Goal: Task Accomplishment & Management: Use online tool/utility

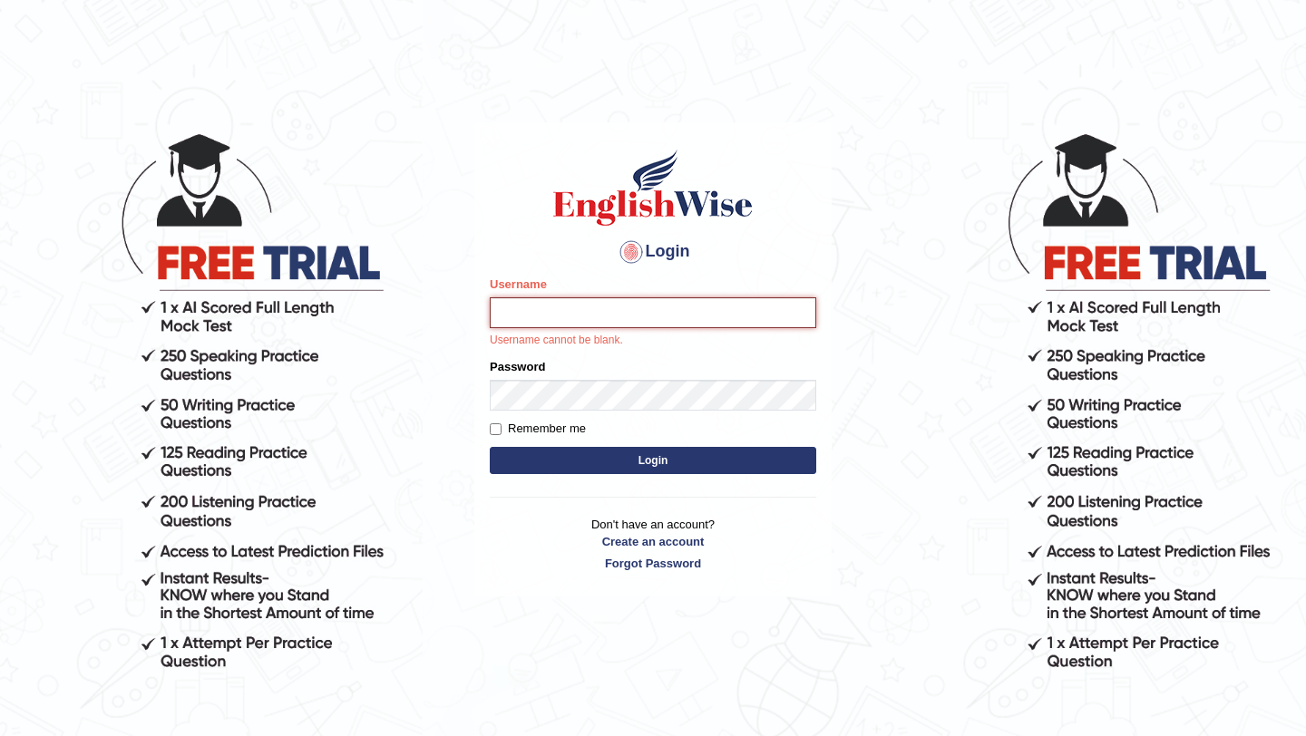
click at [566, 307] on input "Username" at bounding box center [653, 312] width 326 height 31
type input "TTobgay"
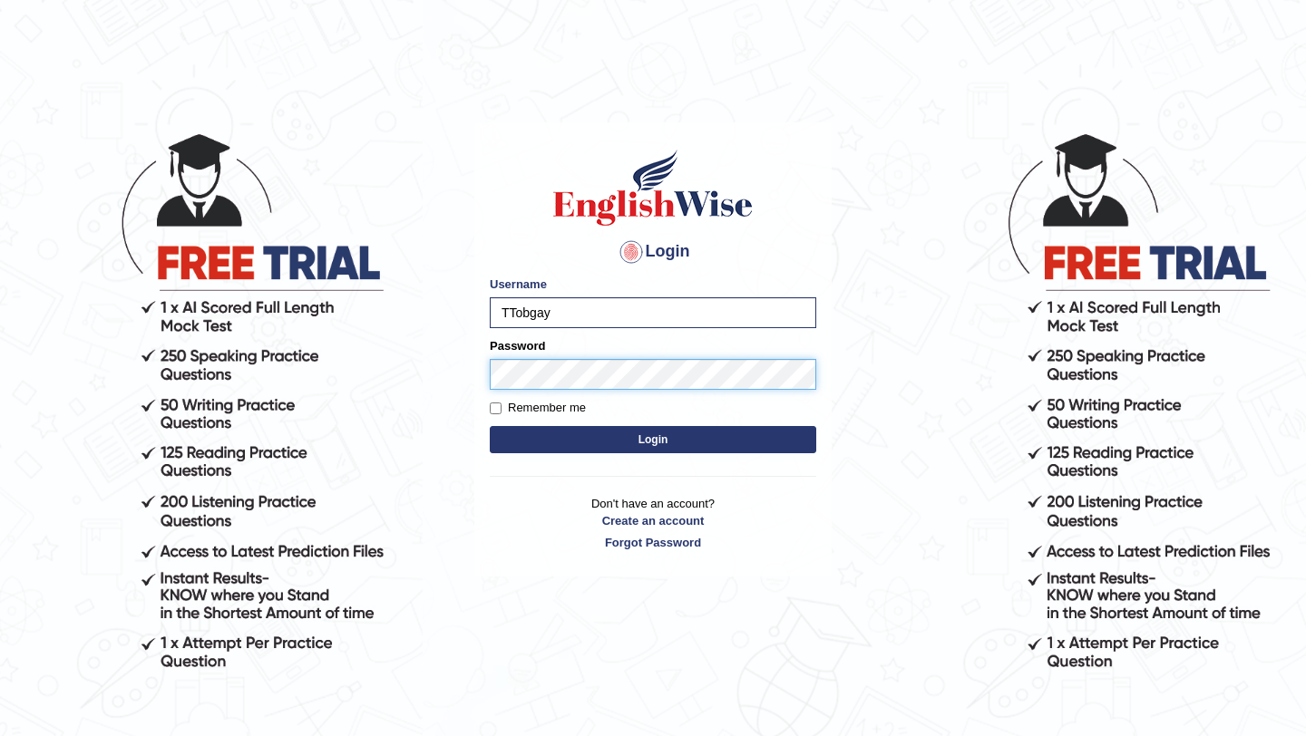
click at [490, 426] on button "Login" at bounding box center [653, 439] width 326 height 27
click at [625, 439] on button "Login" at bounding box center [653, 439] width 326 height 27
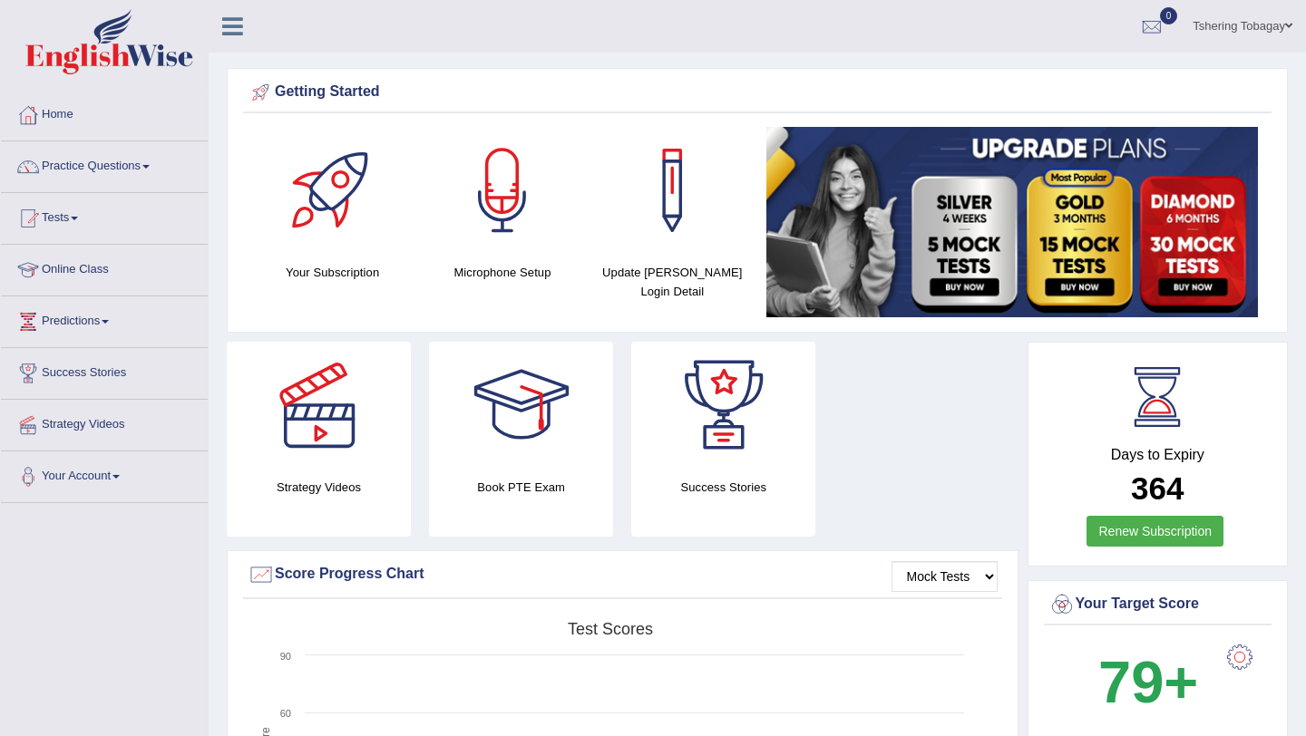
click at [959, 428] on div "Strategy Videos Book PTE Exam Success Stories" at bounding box center [623, 446] width 810 height 209
click at [508, 199] on div at bounding box center [502, 190] width 127 height 127
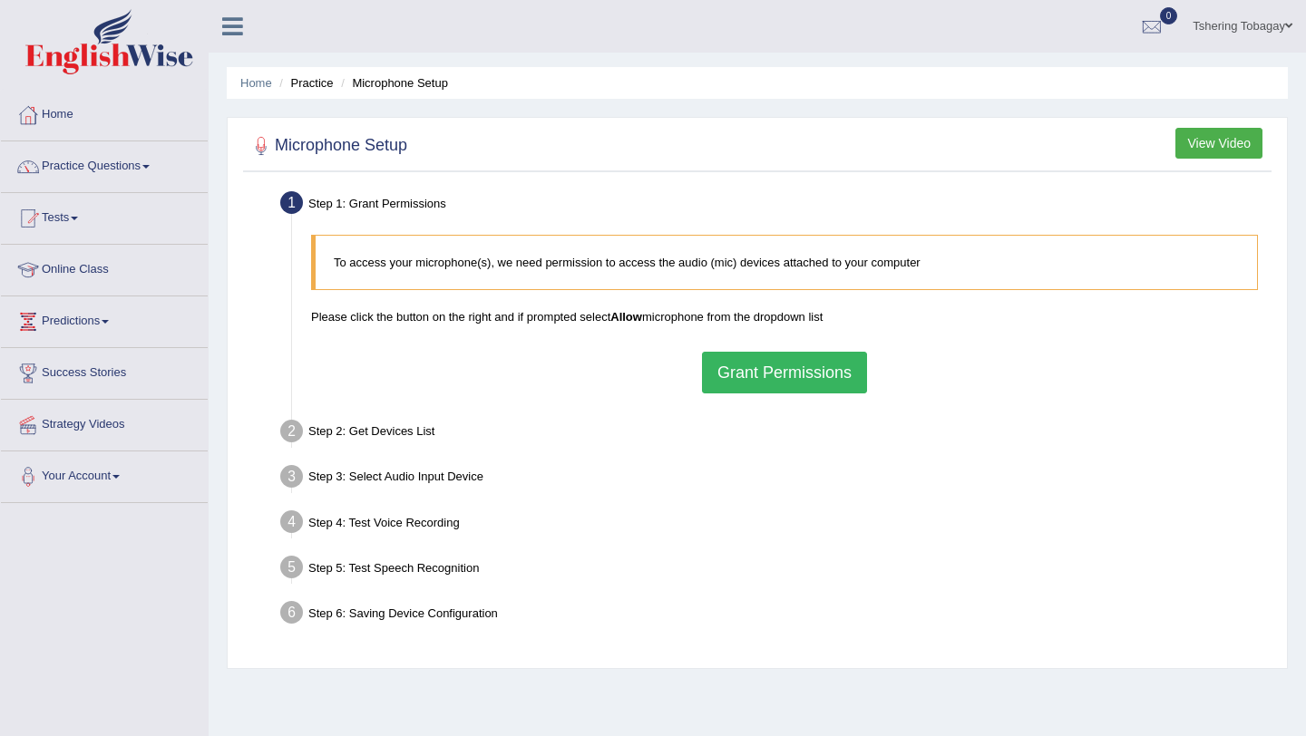
click at [753, 370] on button "Grant Permissions" at bounding box center [784, 373] width 165 height 42
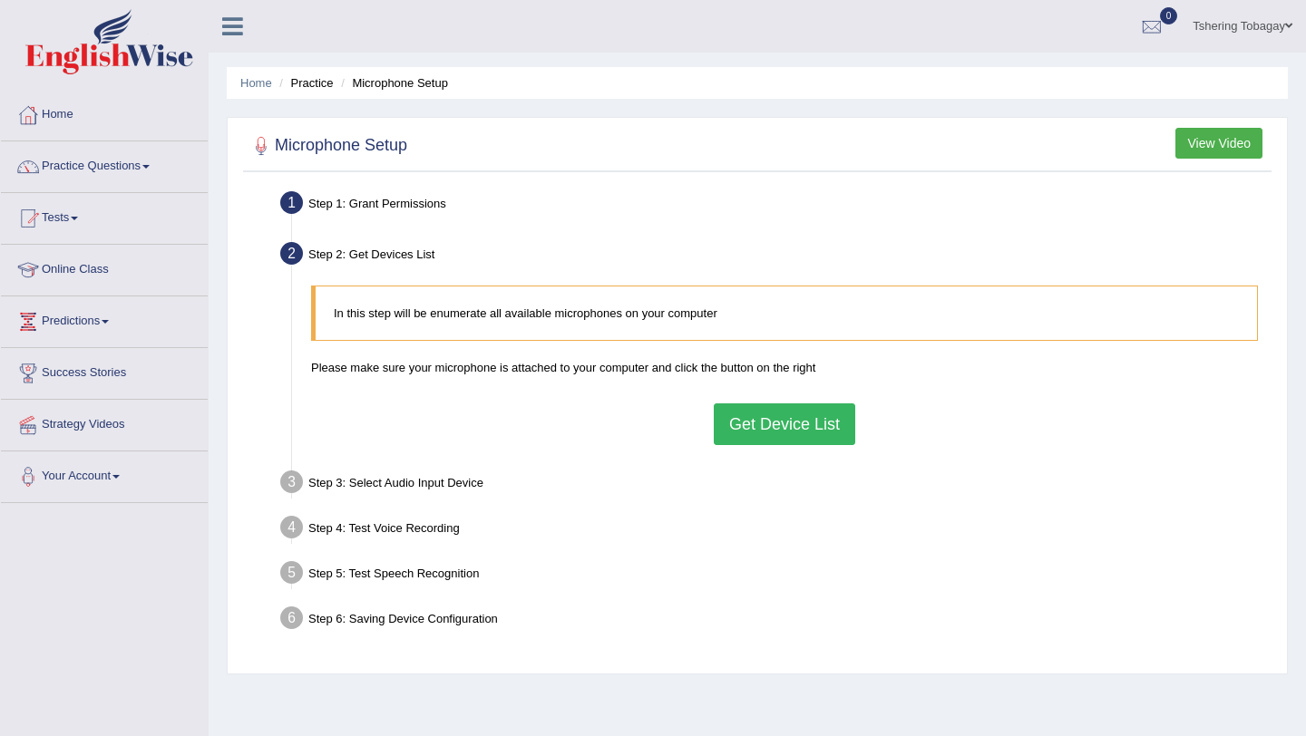
click at [782, 423] on button "Get Device List" at bounding box center [784, 425] width 141 height 42
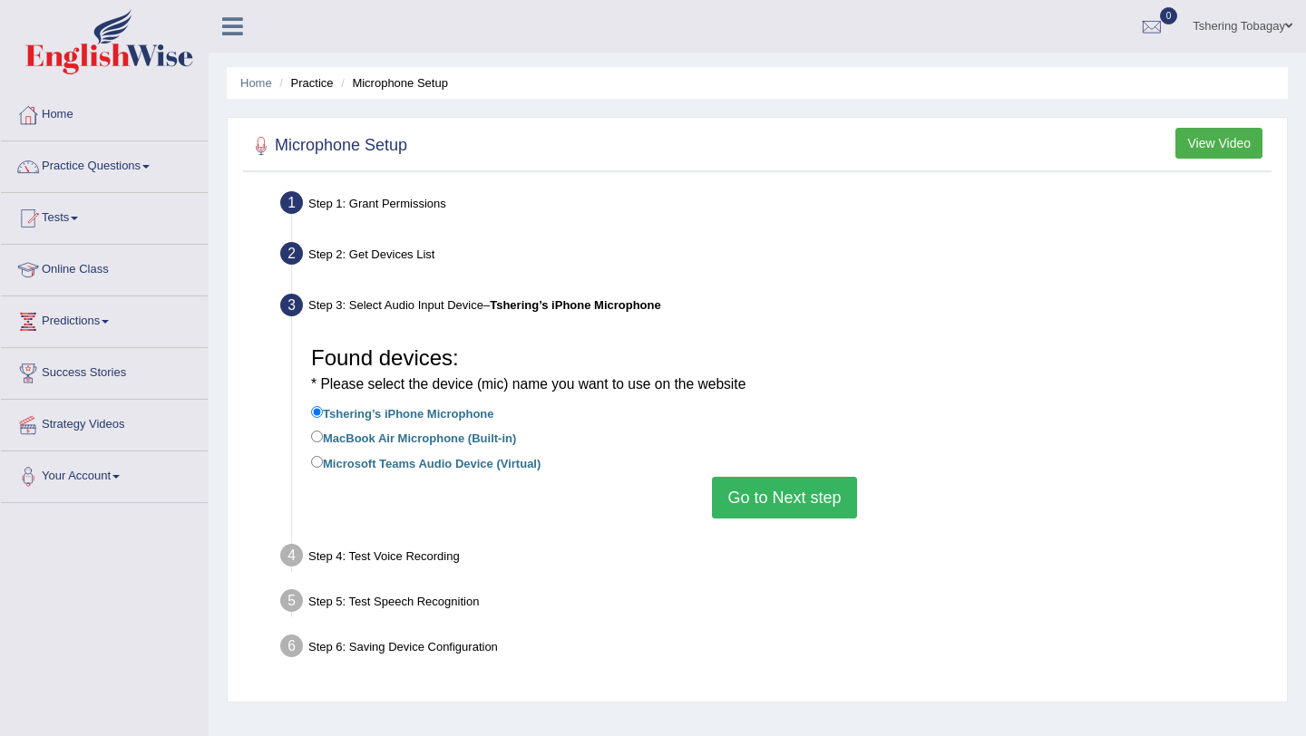
click at [474, 440] on label "MacBook Air Microphone (Built-in)" at bounding box center [413, 437] width 205 height 20
click at [323, 440] on input "MacBook Air Microphone (Built-in)" at bounding box center [317, 437] width 12 height 12
radio input "true"
click at [771, 495] on button "Go to Next step" at bounding box center [784, 498] width 144 height 42
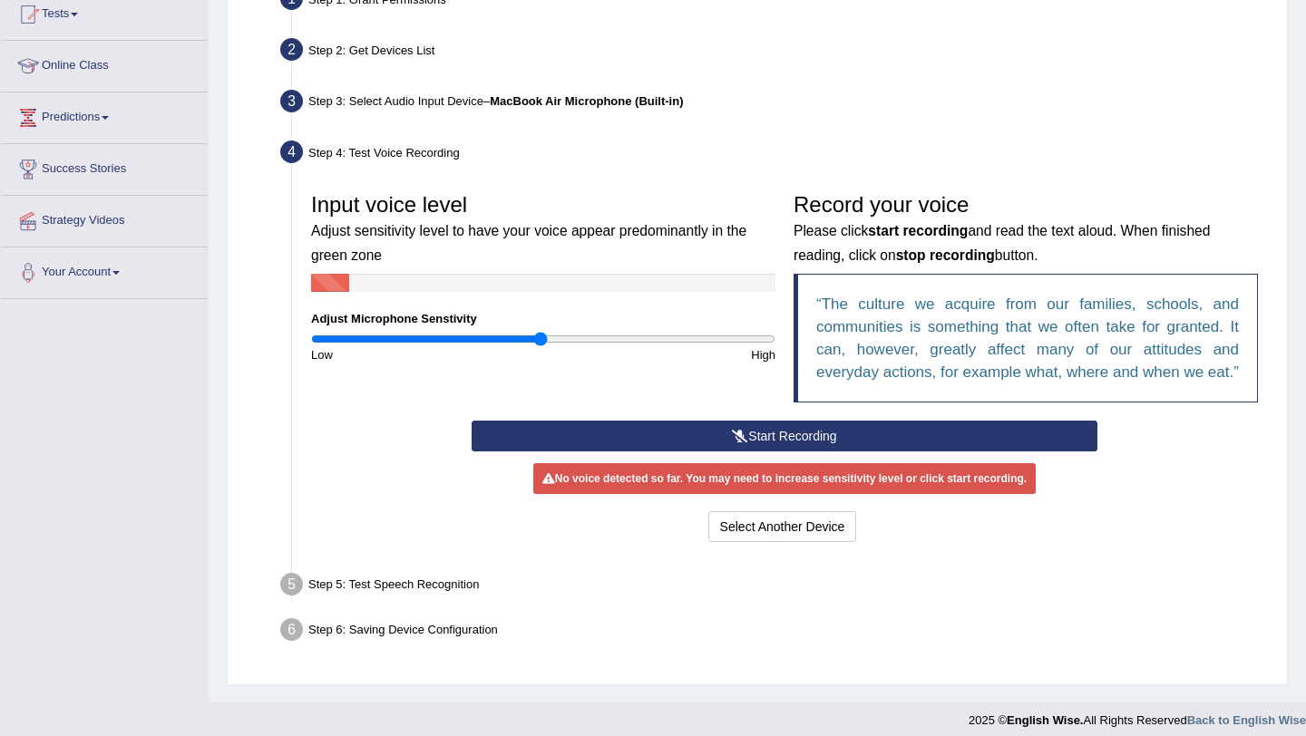
scroll to position [205, 0]
drag, startPoint x: 538, startPoint y: 341, endPoint x: 488, endPoint y: 350, distance: 50.7
click at [488, 346] on input "range" at bounding box center [543, 338] width 464 height 15
click at [754, 450] on button "Start Recording" at bounding box center [784, 435] width 625 height 31
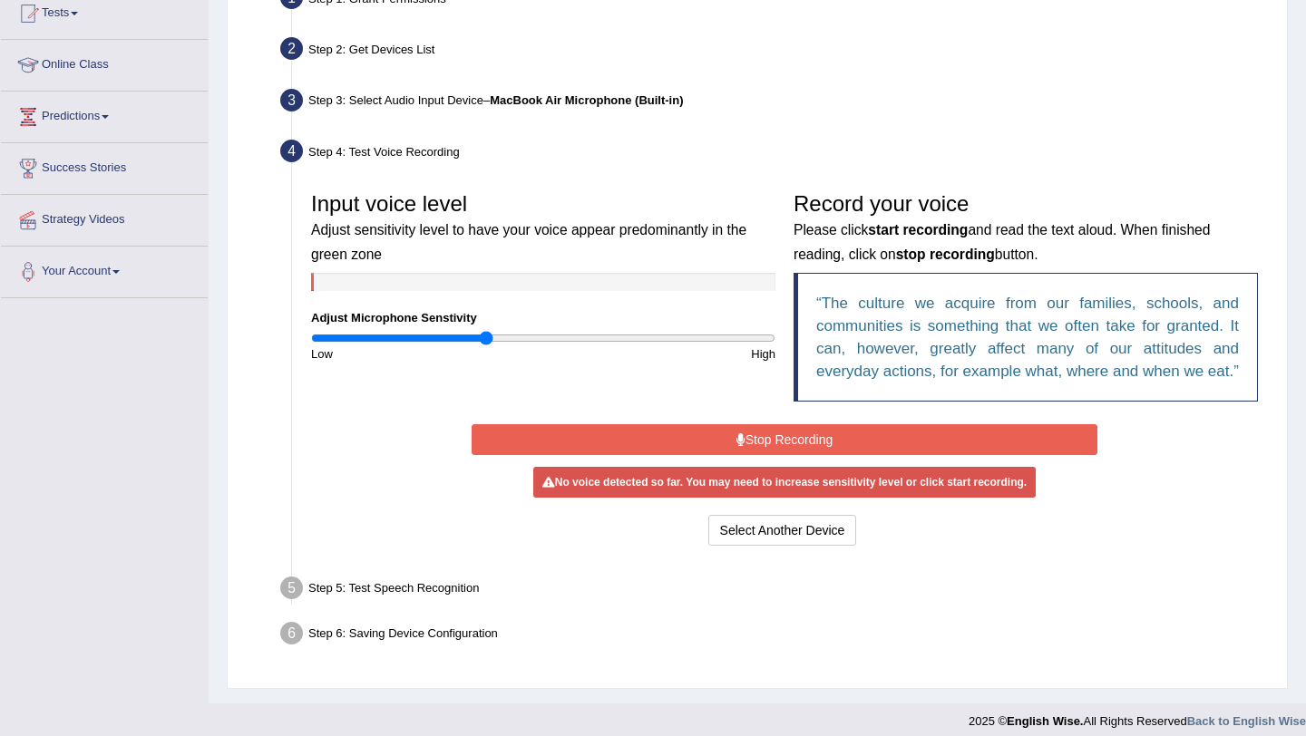
click at [820, 455] on button "Stop Recording" at bounding box center [784, 439] width 625 height 31
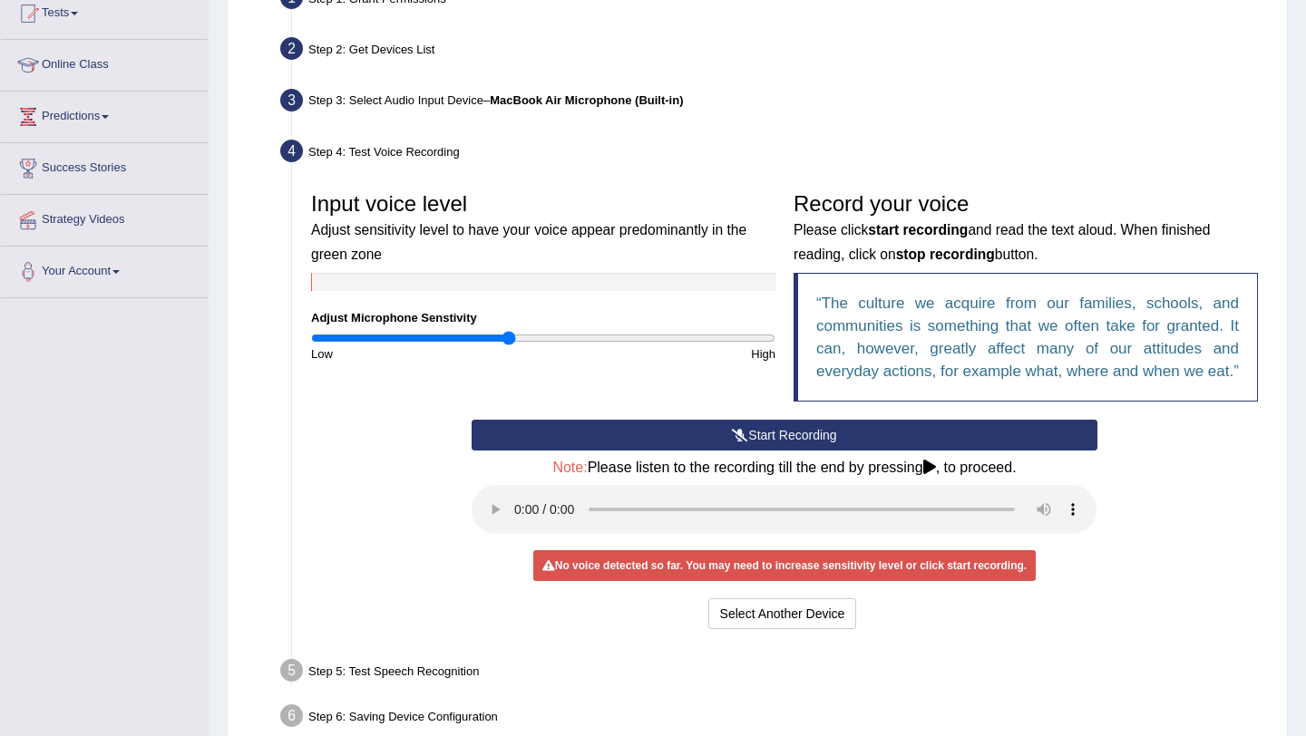
drag, startPoint x: 488, startPoint y: 338, endPoint x: 508, endPoint y: 341, distance: 20.1
type input "0.86"
click at [508, 341] on input "range" at bounding box center [543, 338] width 464 height 15
drag, startPoint x: 736, startPoint y: 454, endPoint x: 728, endPoint y: 389, distance: 65.7
click at [728, 389] on div "Input voice level Adjust sensitivity level to have your voice appear predominan…" at bounding box center [784, 408] width 965 height 469
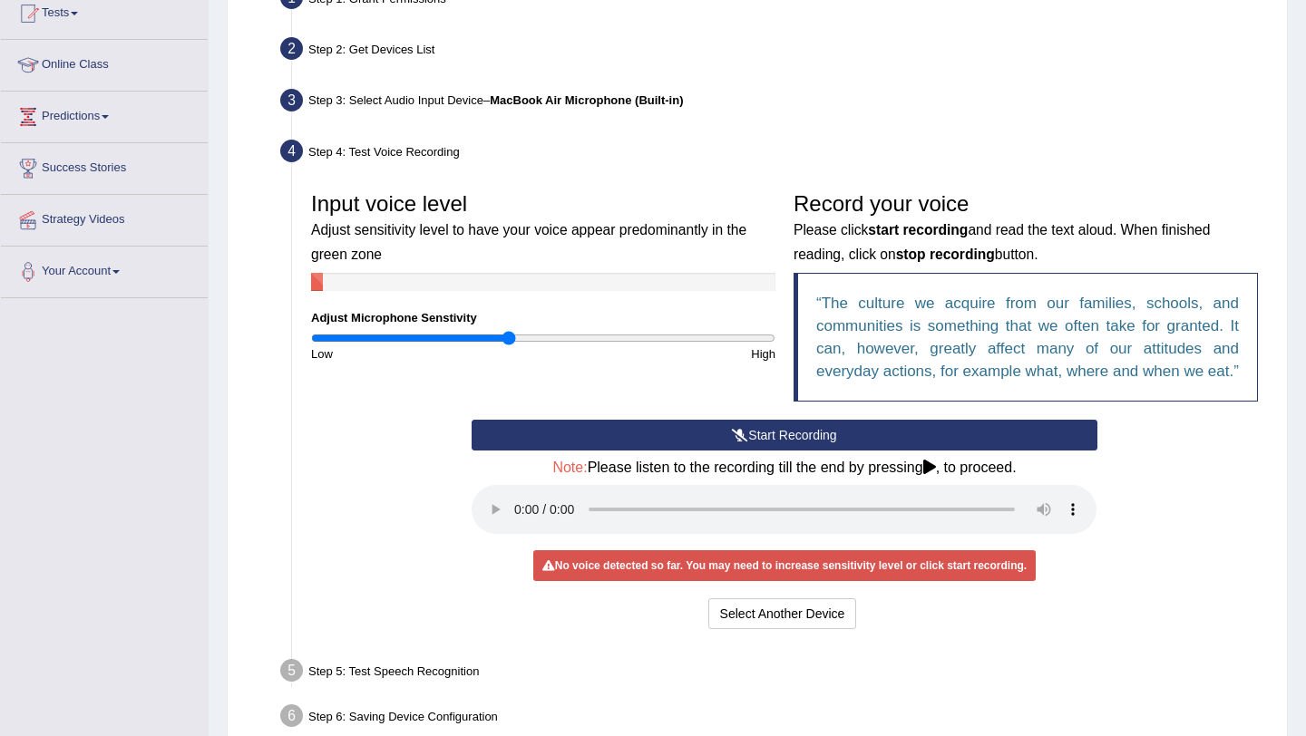
click at [748, 451] on button "Start Recording" at bounding box center [784, 435] width 625 height 31
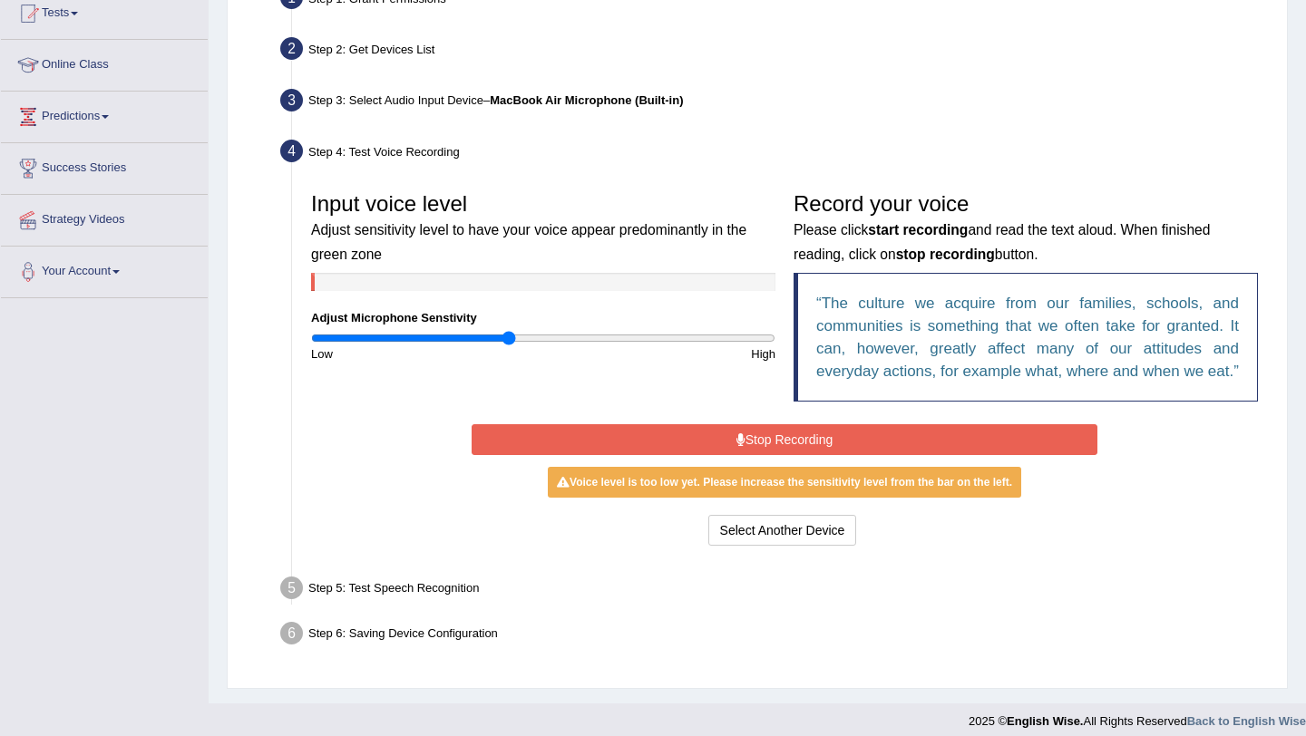
click at [725, 455] on button "Stop Recording" at bounding box center [784, 439] width 625 height 31
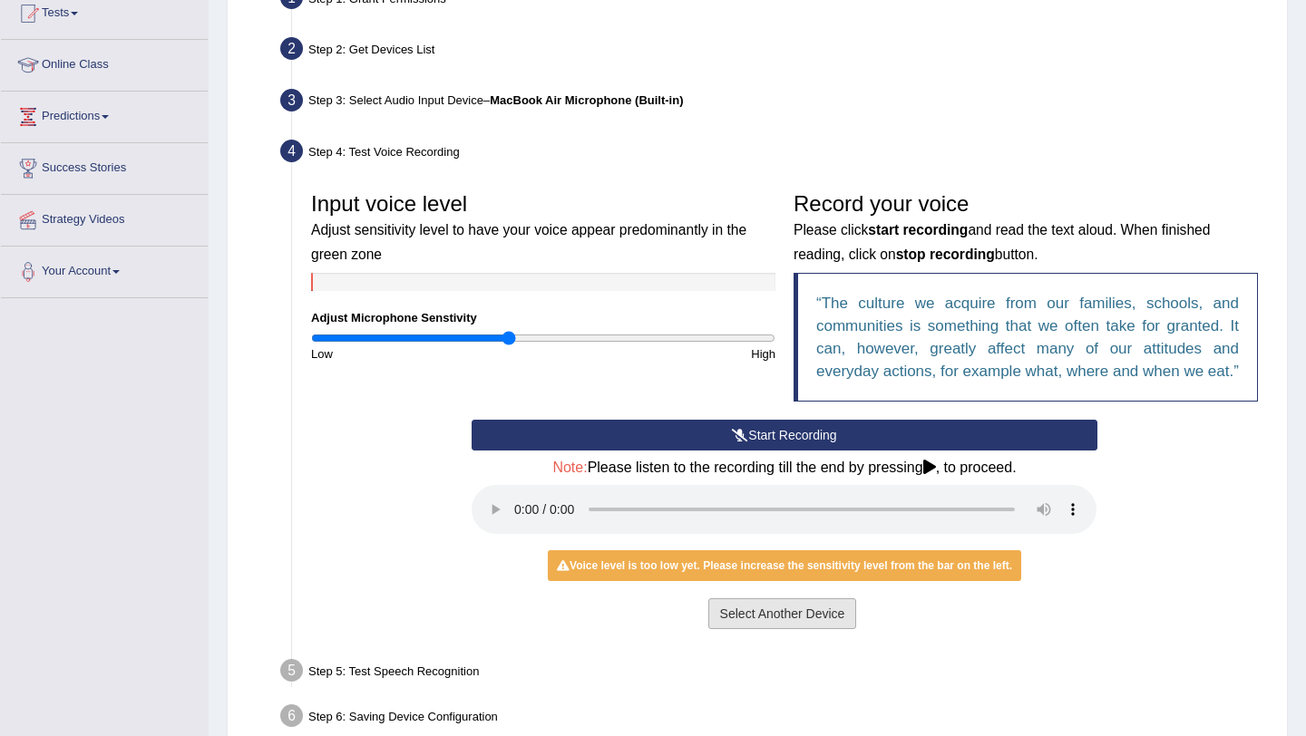
click at [755, 629] on button "Select Another Device" at bounding box center [782, 614] width 149 height 31
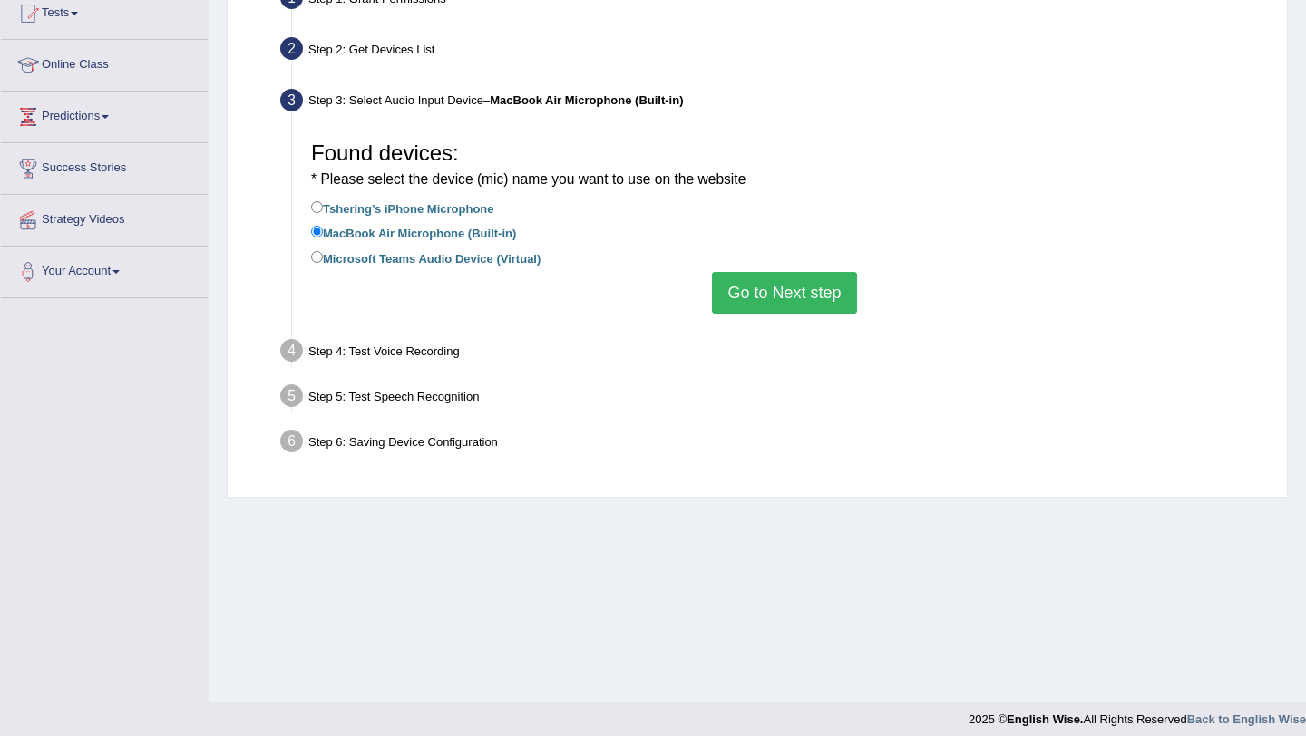
click at [409, 209] on label "Tshering’s iPhone Microphone" at bounding box center [402, 208] width 183 height 20
click at [323, 209] on input "Tshering’s iPhone Microphone" at bounding box center [317, 207] width 12 height 12
radio input "true"
click at [775, 300] on button "Go to Next step" at bounding box center [784, 293] width 144 height 42
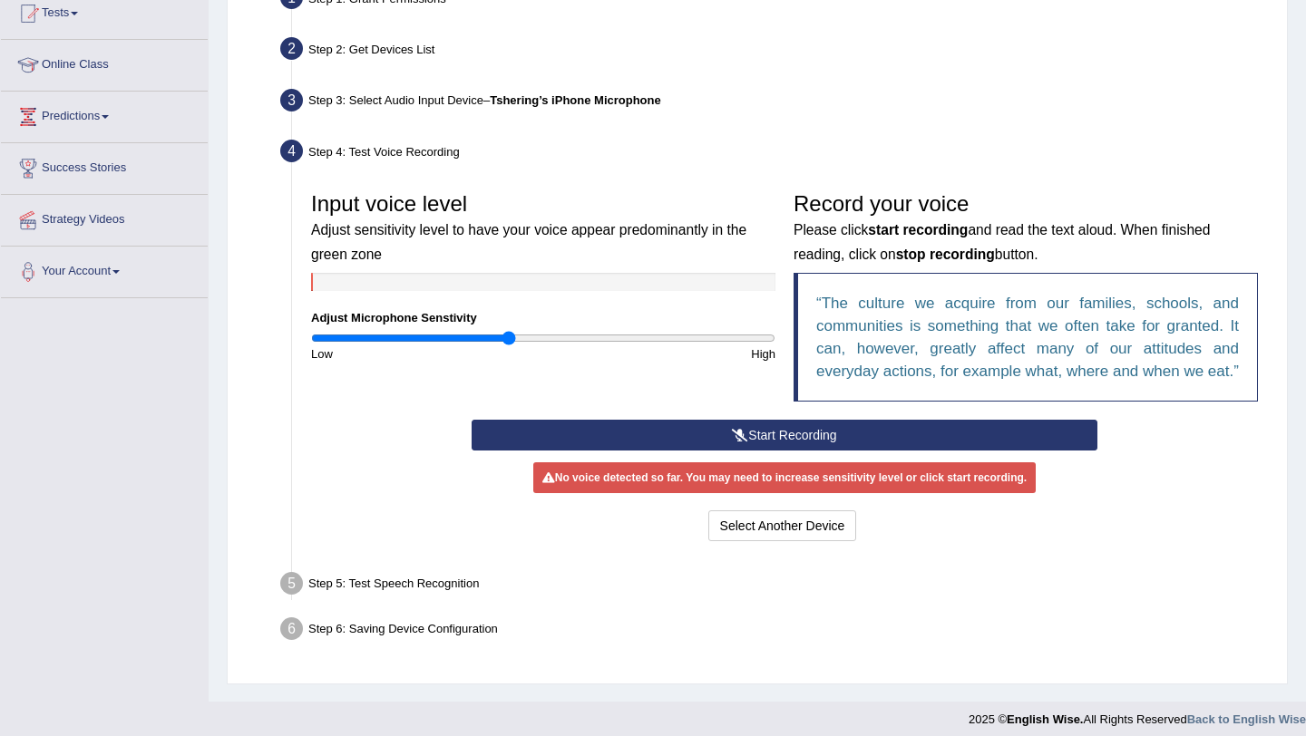
scroll to position [216, 0]
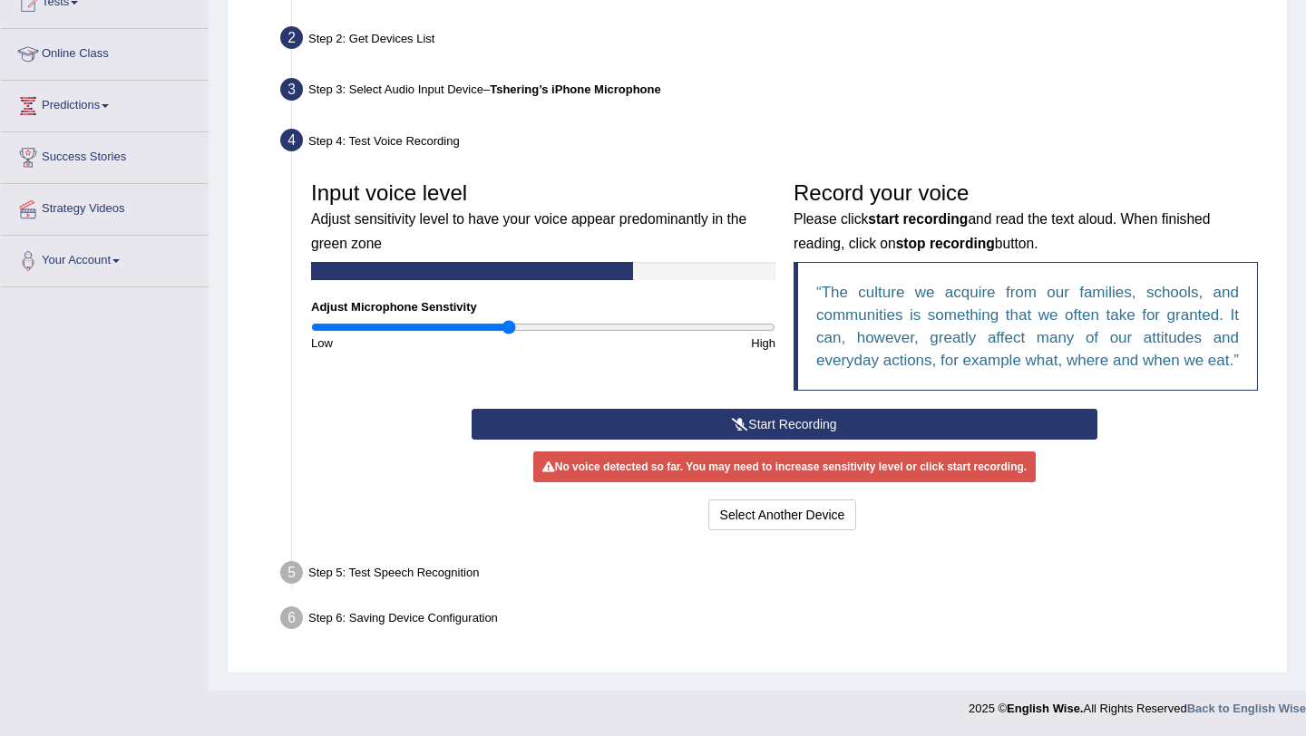
click at [811, 440] on button "Start Recording" at bounding box center [784, 424] width 625 height 31
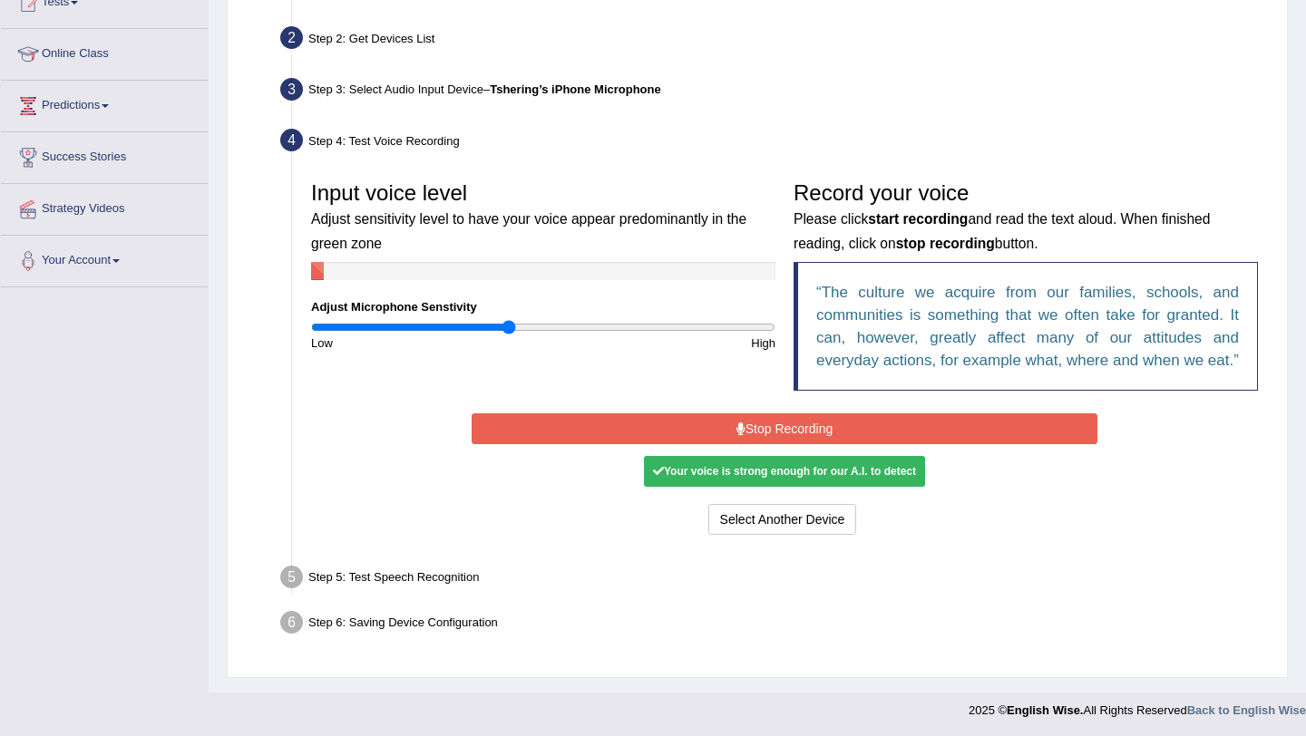
click at [808, 444] on button "Stop Recording" at bounding box center [784, 429] width 625 height 31
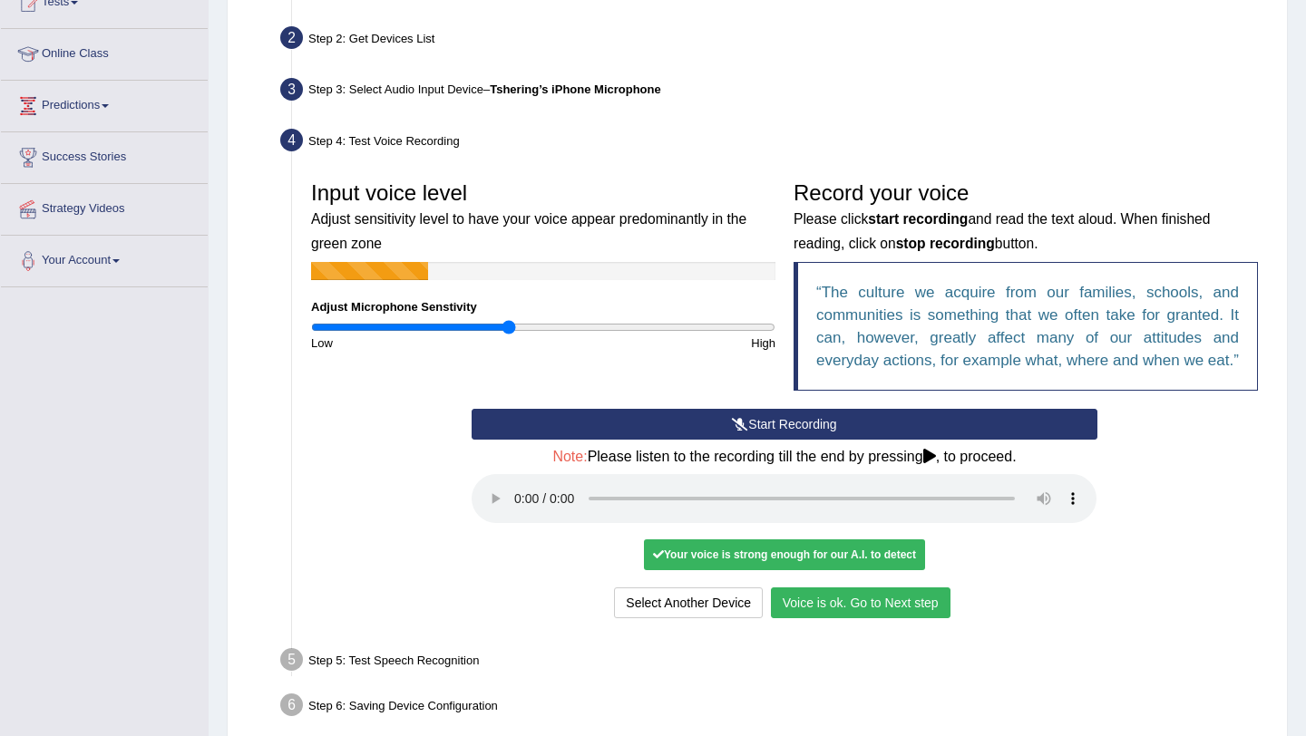
drag, startPoint x: 755, startPoint y: 452, endPoint x: 721, endPoint y: 360, distance: 97.9
click at [721, 359] on div "Input voice level Adjust sensitivity level to have your voice appear predominan…" at bounding box center [784, 397] width 965 height 469
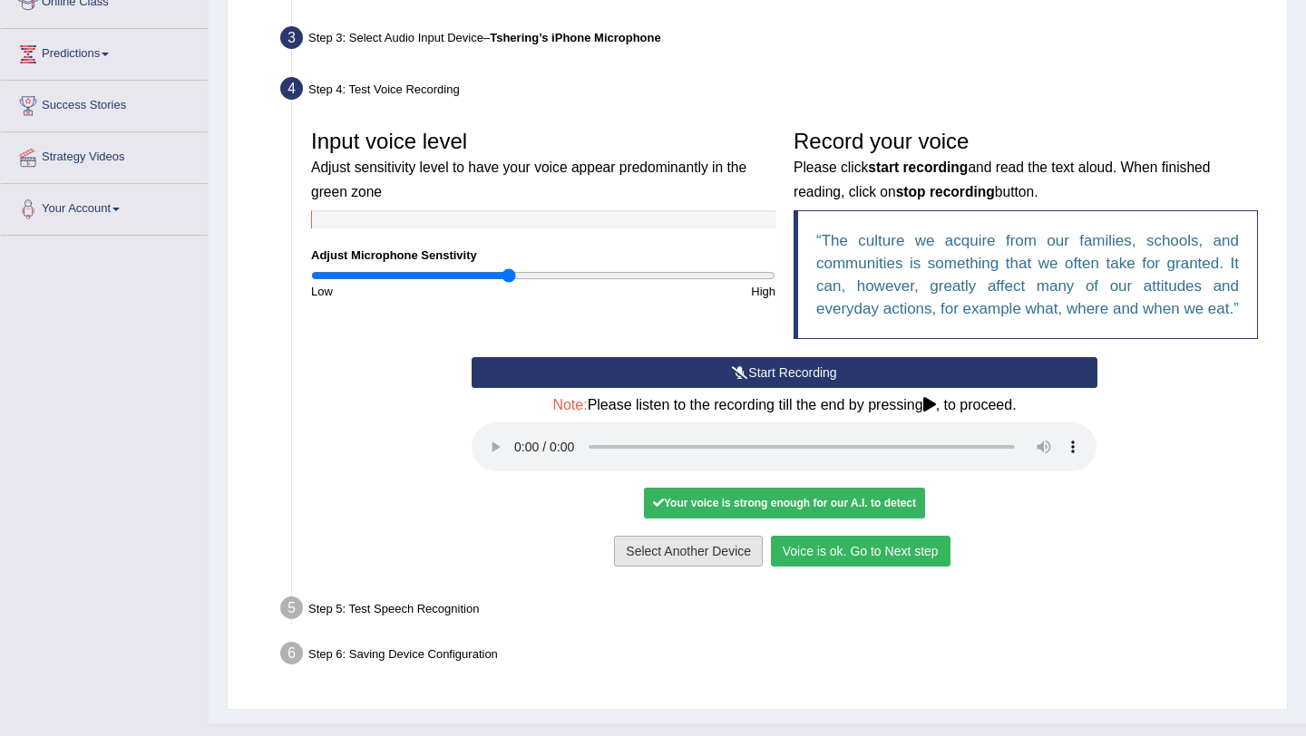
scroll to position [271, 0]
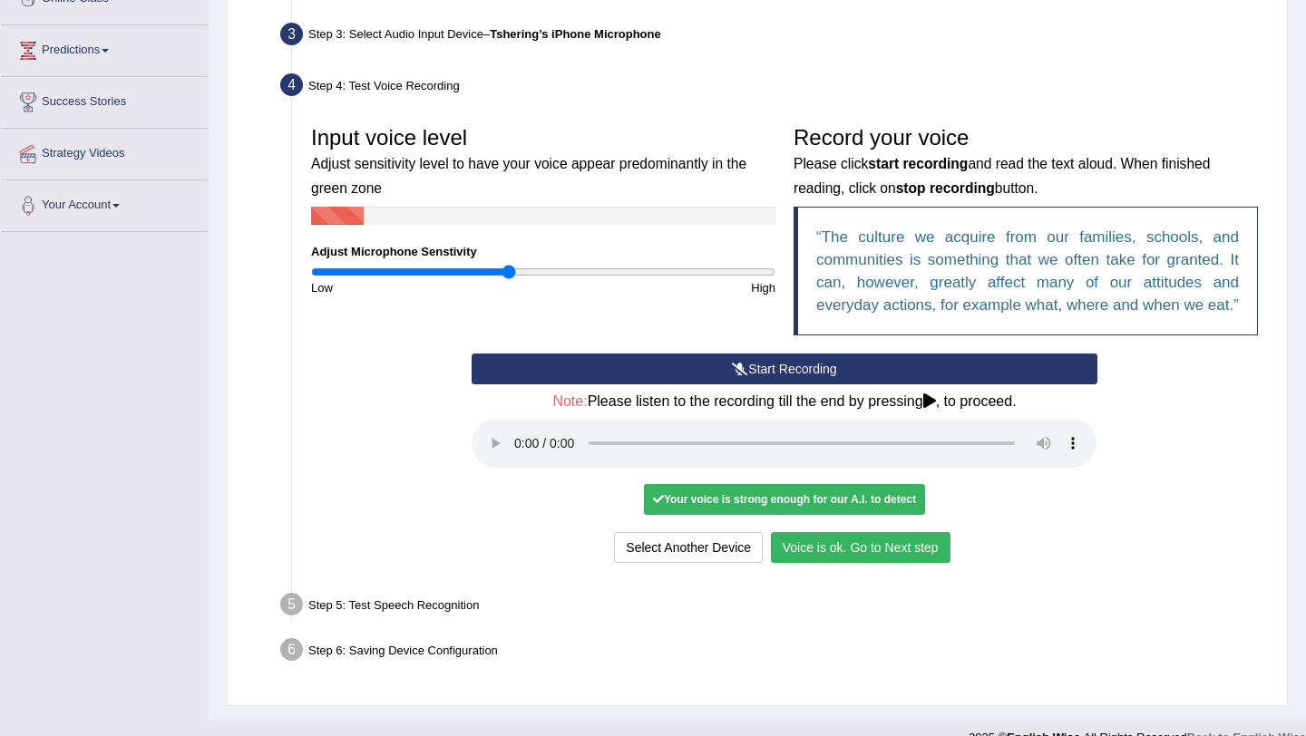
click at [842, 563] on button "Voice is ok. Go to Next step" at bounding box center [861, 547] width 180 height 31
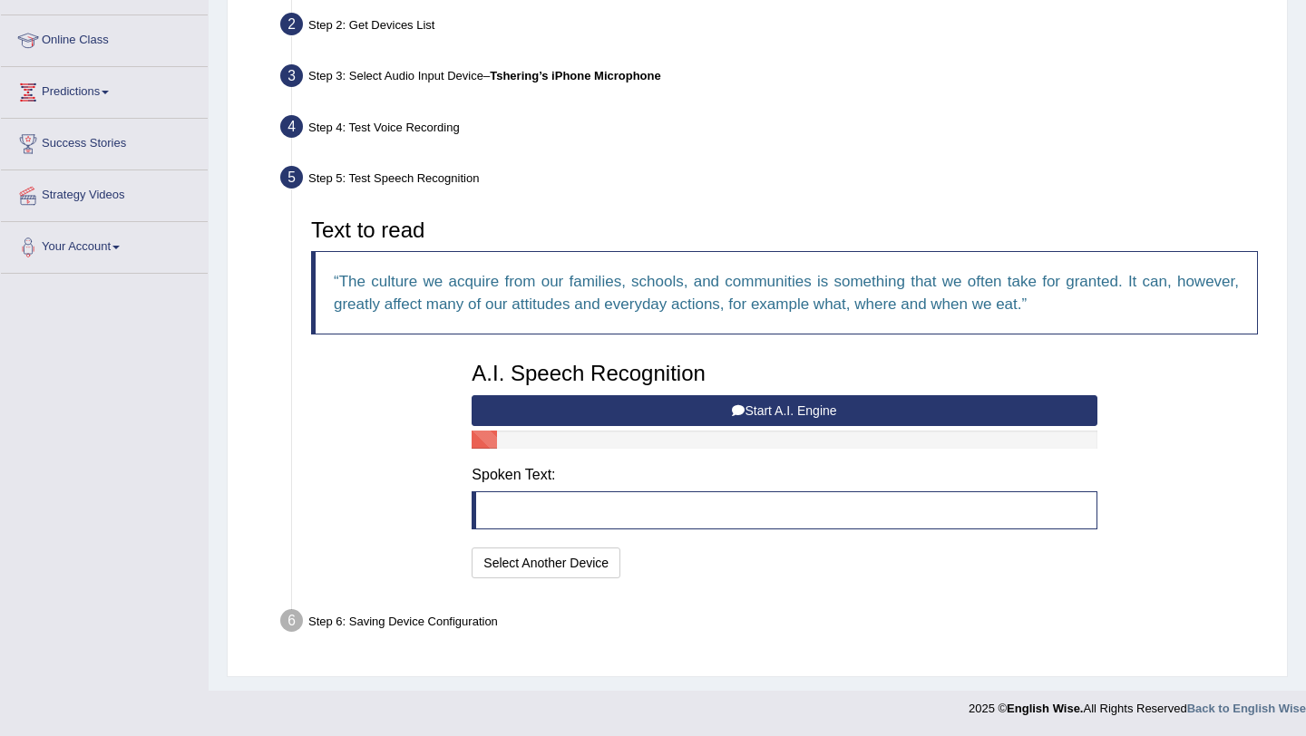
scroll to position [229, 0]
click at [745, 410] on button "Start A.I. Engine" at bounding box center [784, 410] width 625 height 31
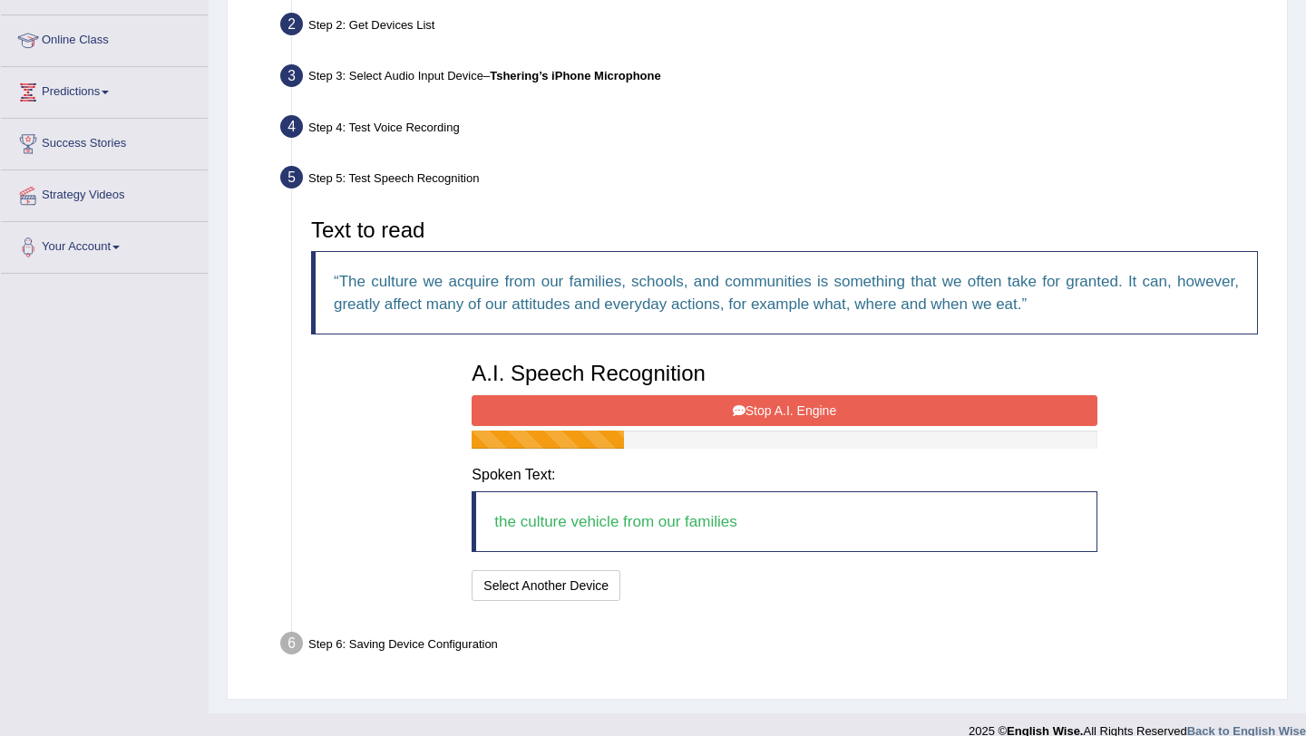
click at [745, 410] on button "Stop A.I. Engine" at bounding box center [784, 410] width 625 height 31
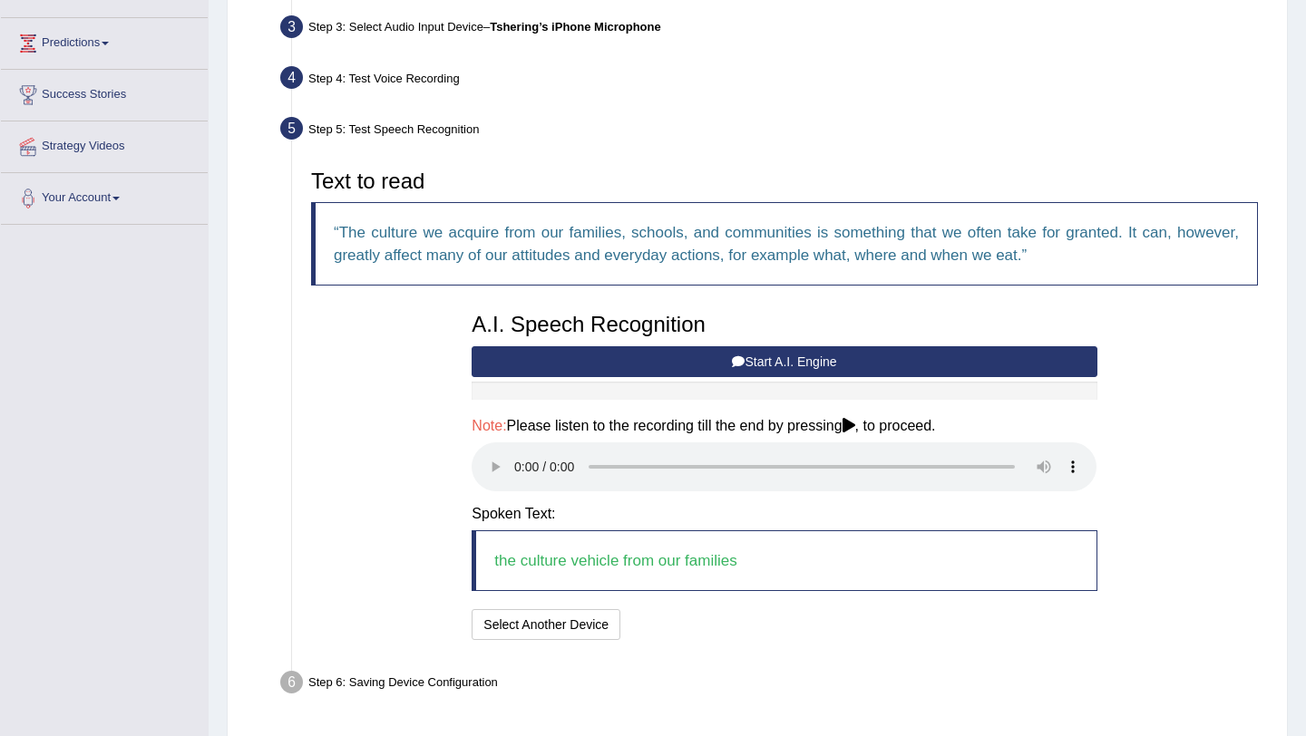
scroll to position [297, 0]
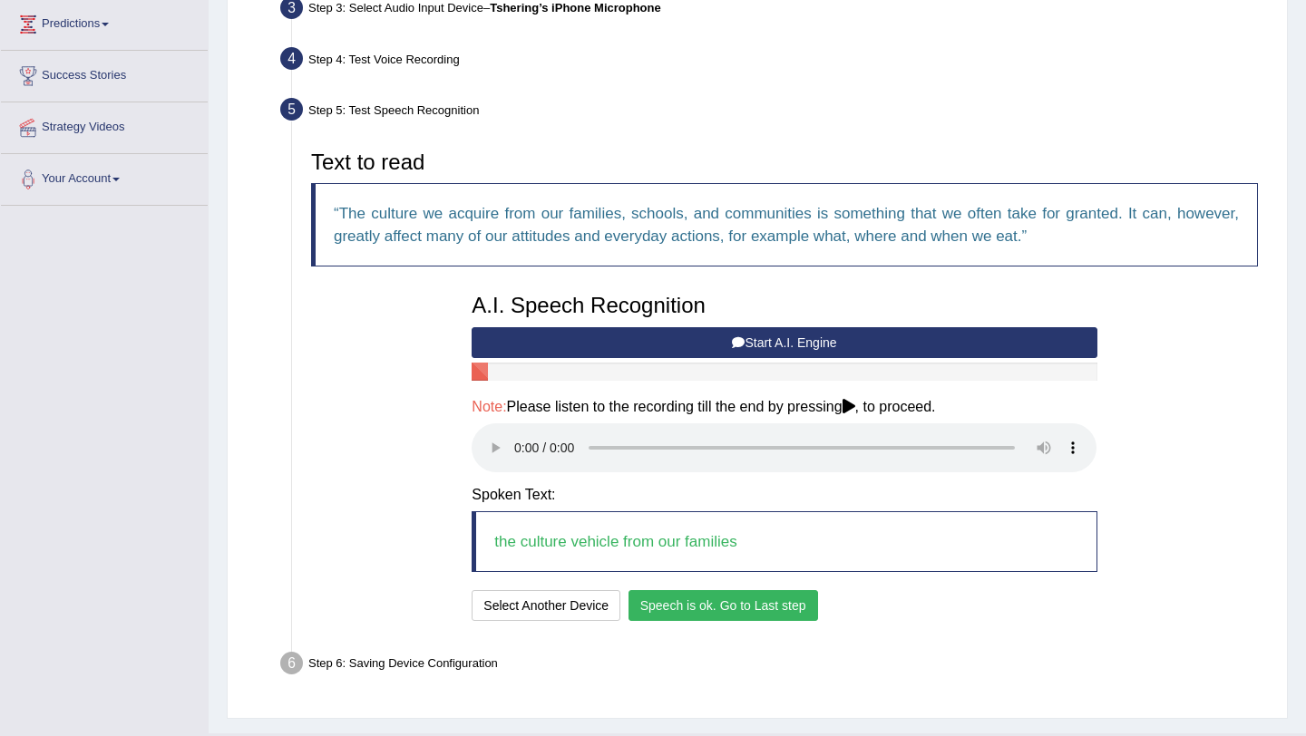
click at [758, 608] on button "Speech is ok. Go to Last step" at bounding box center [723, 605] width 190 height 31
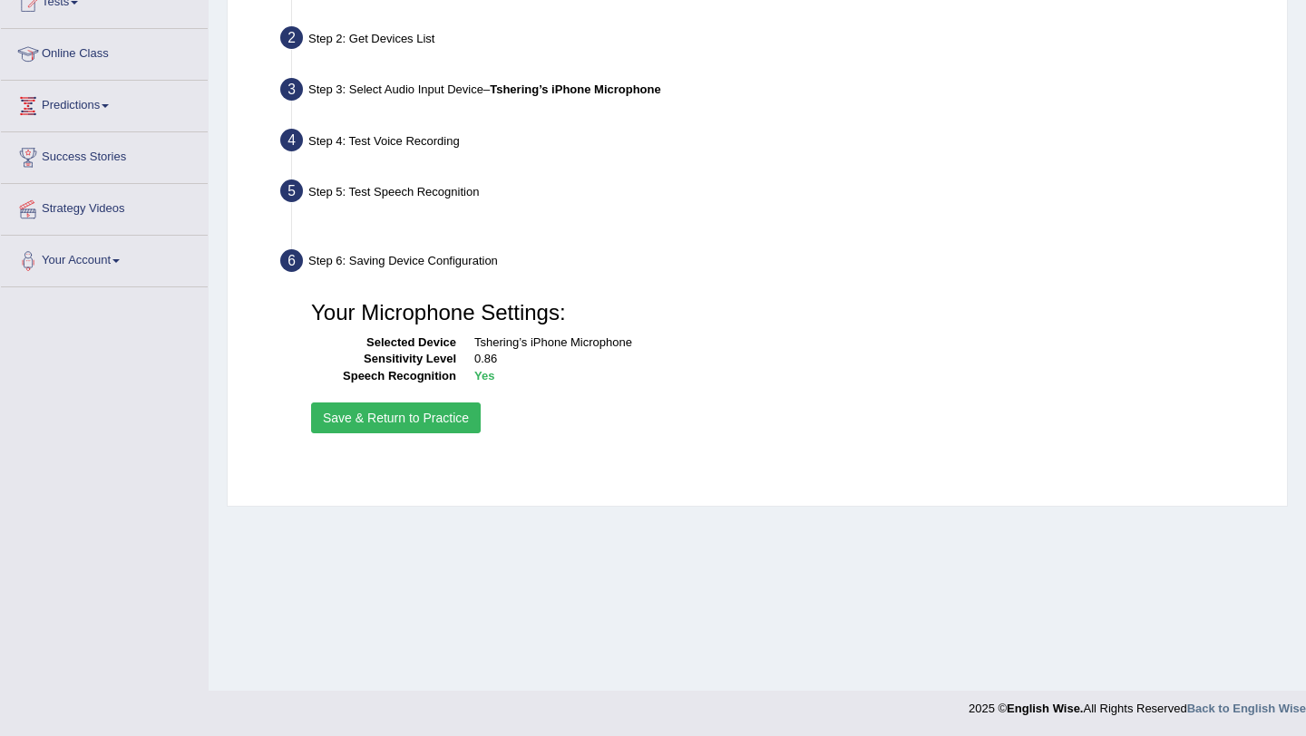
scroll to position [216, 0]
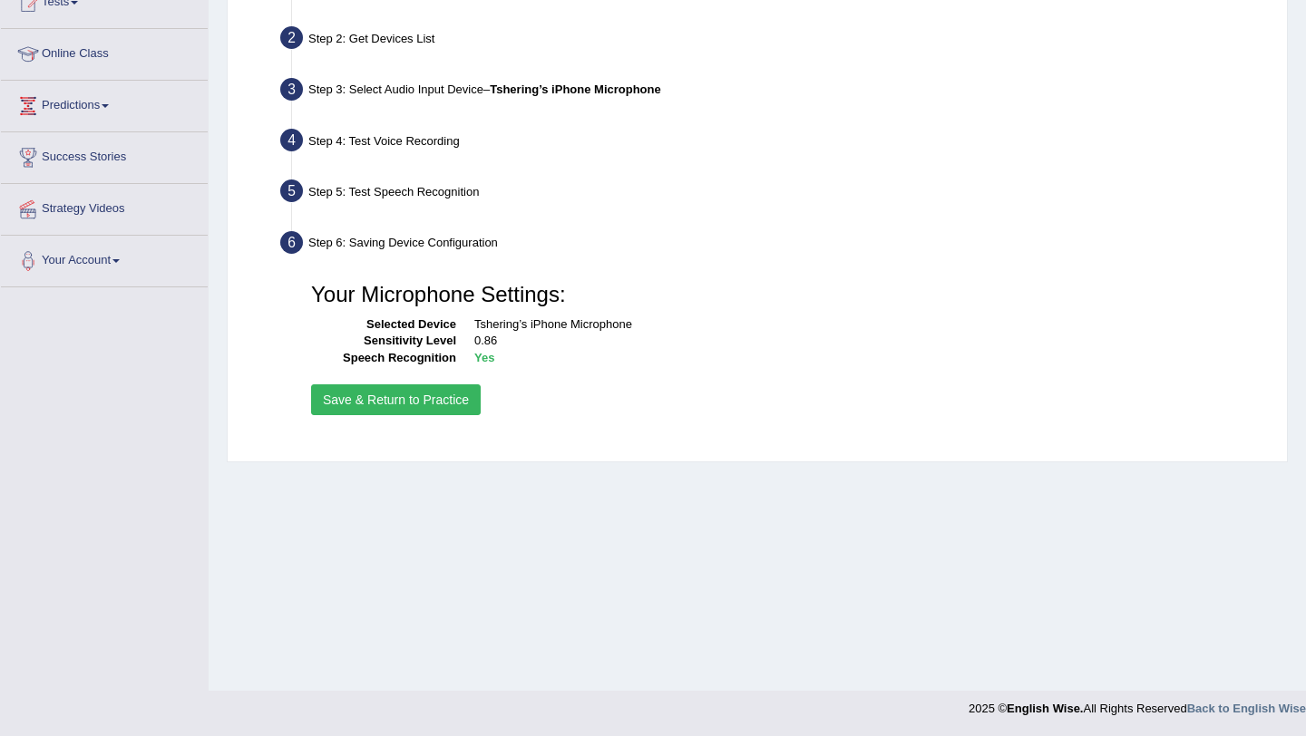
click at [429, 405] on button "Save & Return to Practice" at bounding box center [396, 400] width 170 height 31
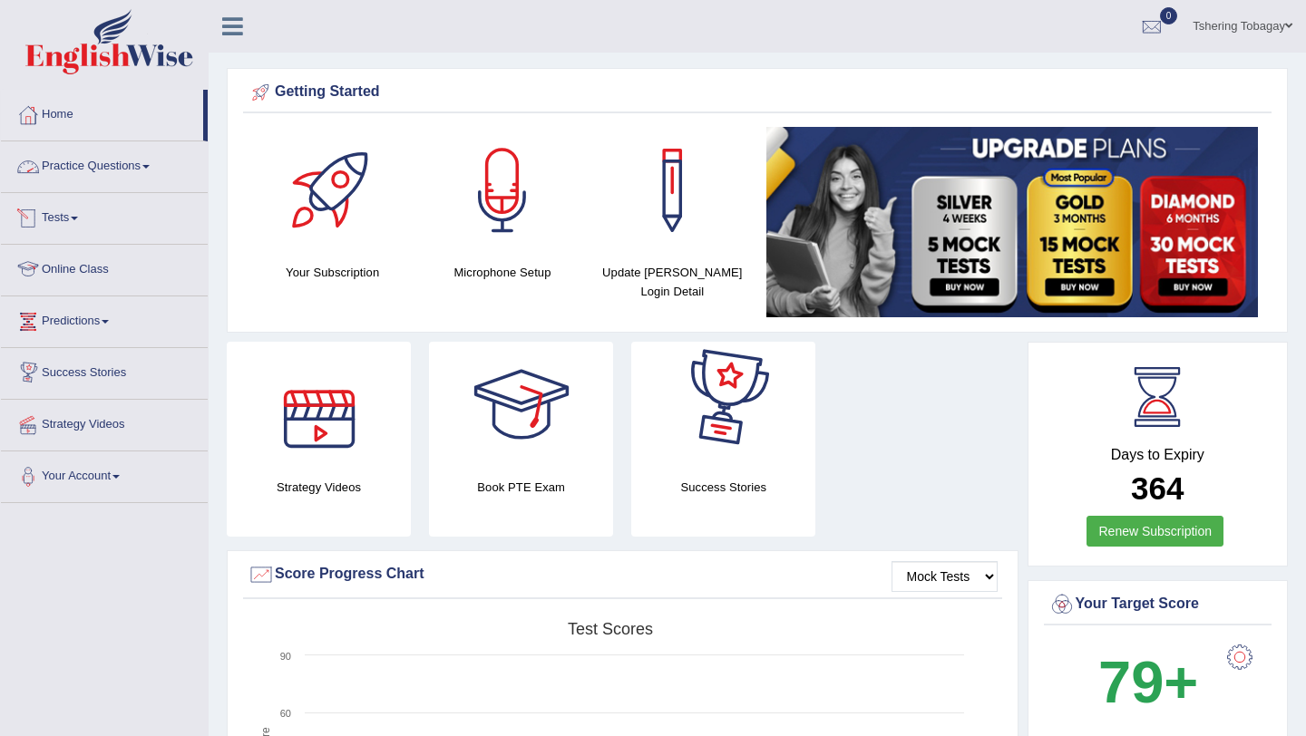
click at [103, 170] on link "Practice Questions" at bounding box center [104, 163] width 207 height 45
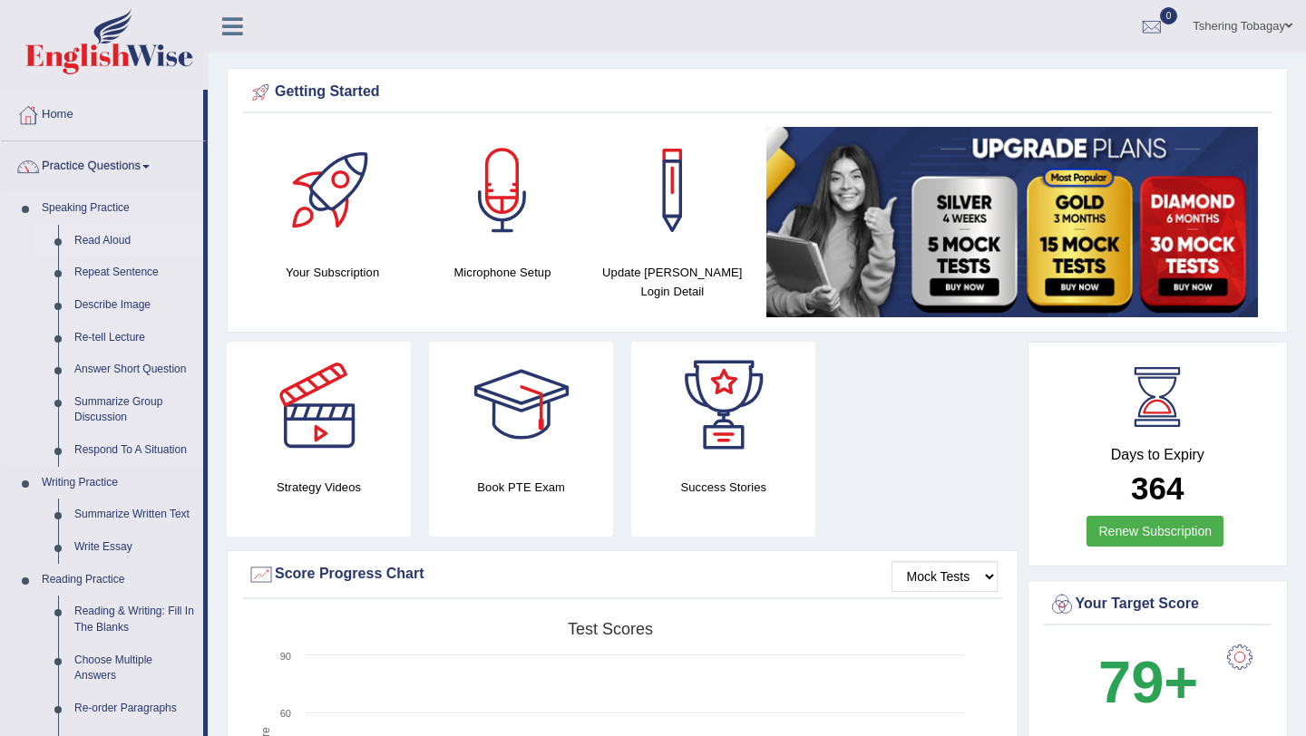
click at [117, 239] on link "Read Aloud" at bounding box center [134, 241] width 137 height 33
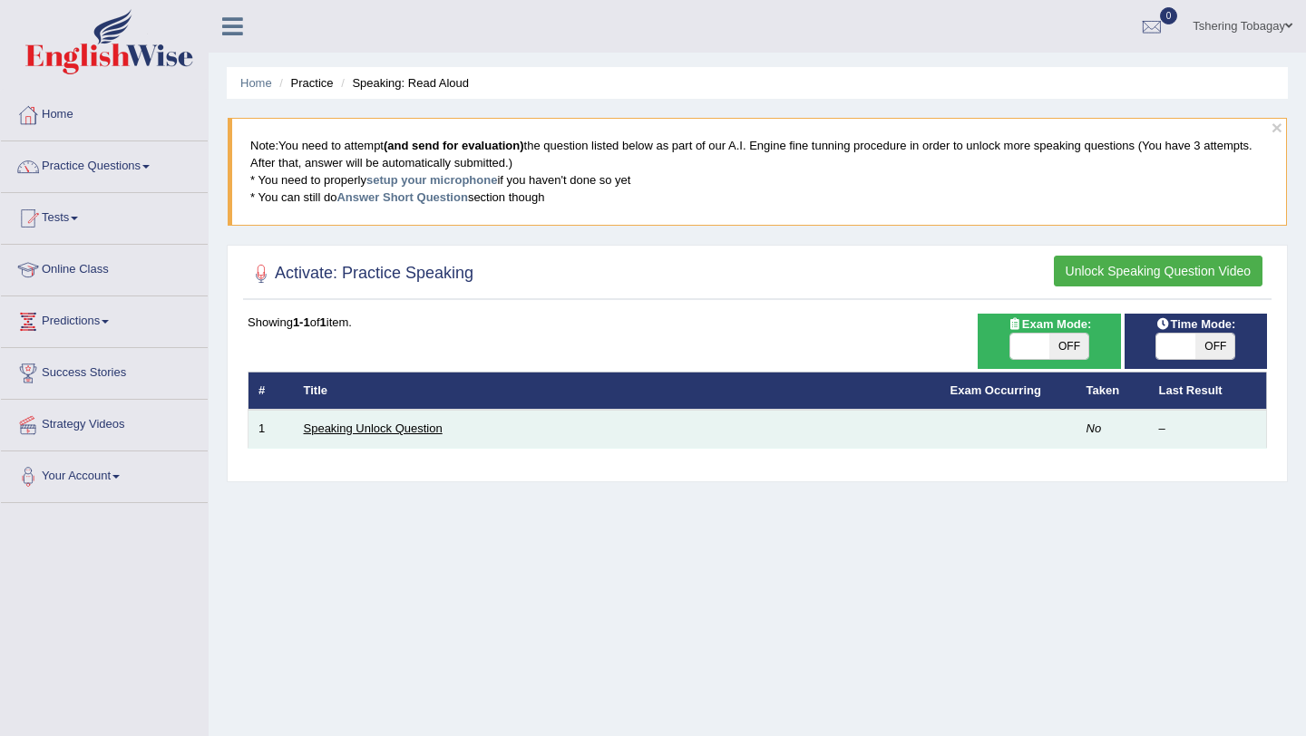
click at [372, 430] on link "Speaking Unlock Question" at bounding box center [373, 429] width 139 height 14
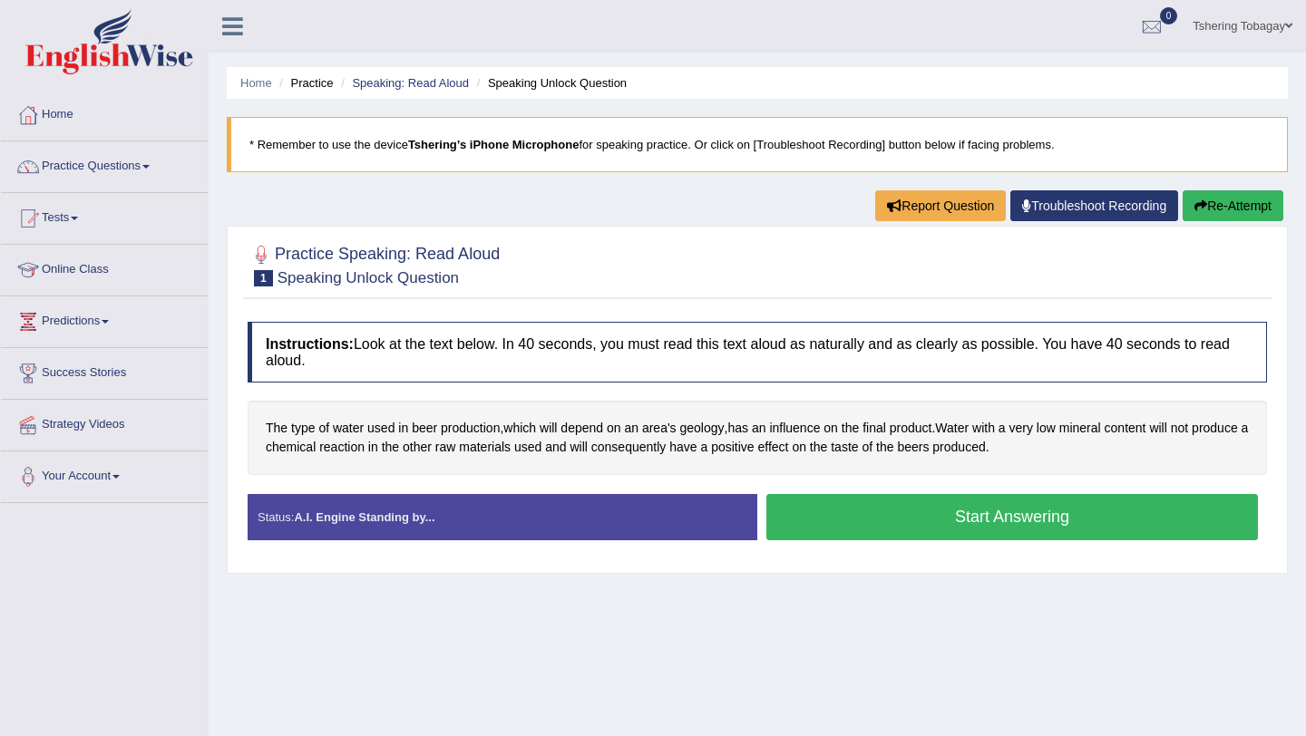
click at [889, 511] on button "Start Answering" at bounding box center [1012, 517] width 492 height 46
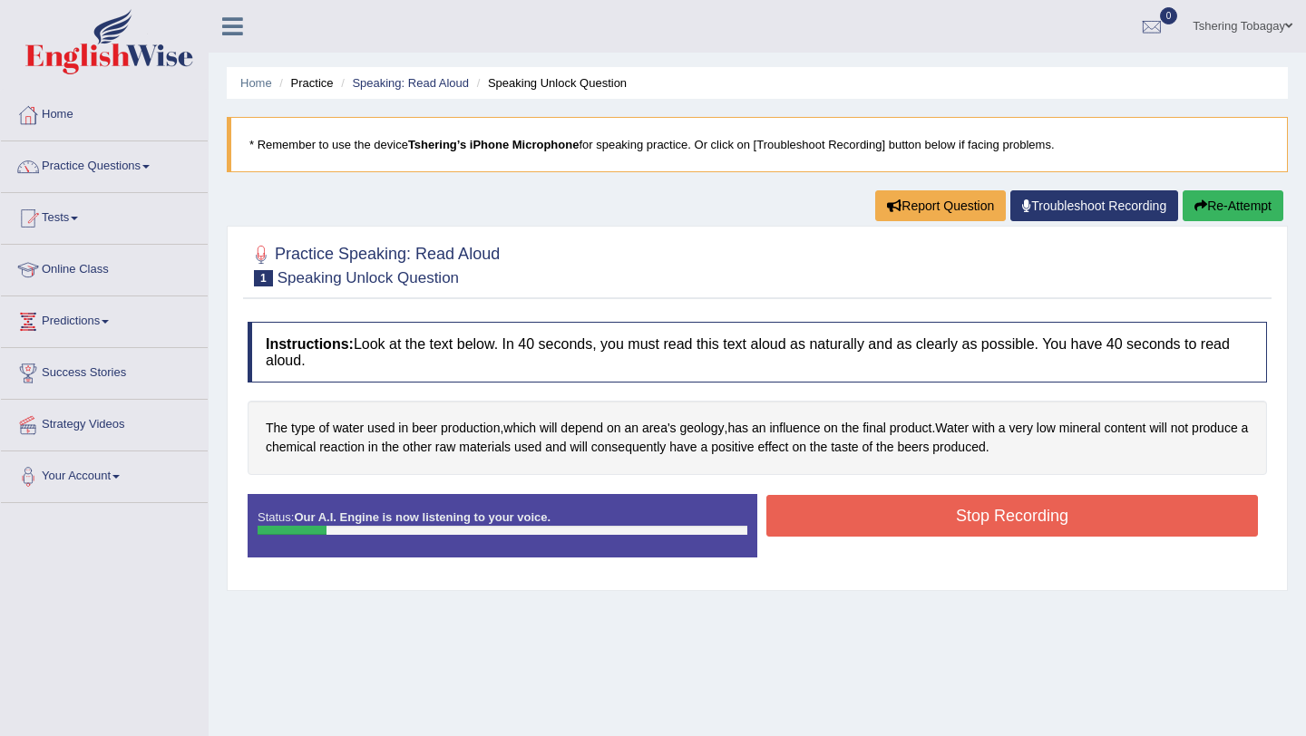
click at [846, 521] on button "Stop Recording" at bounding box center [1012, 516] width 492 height 42
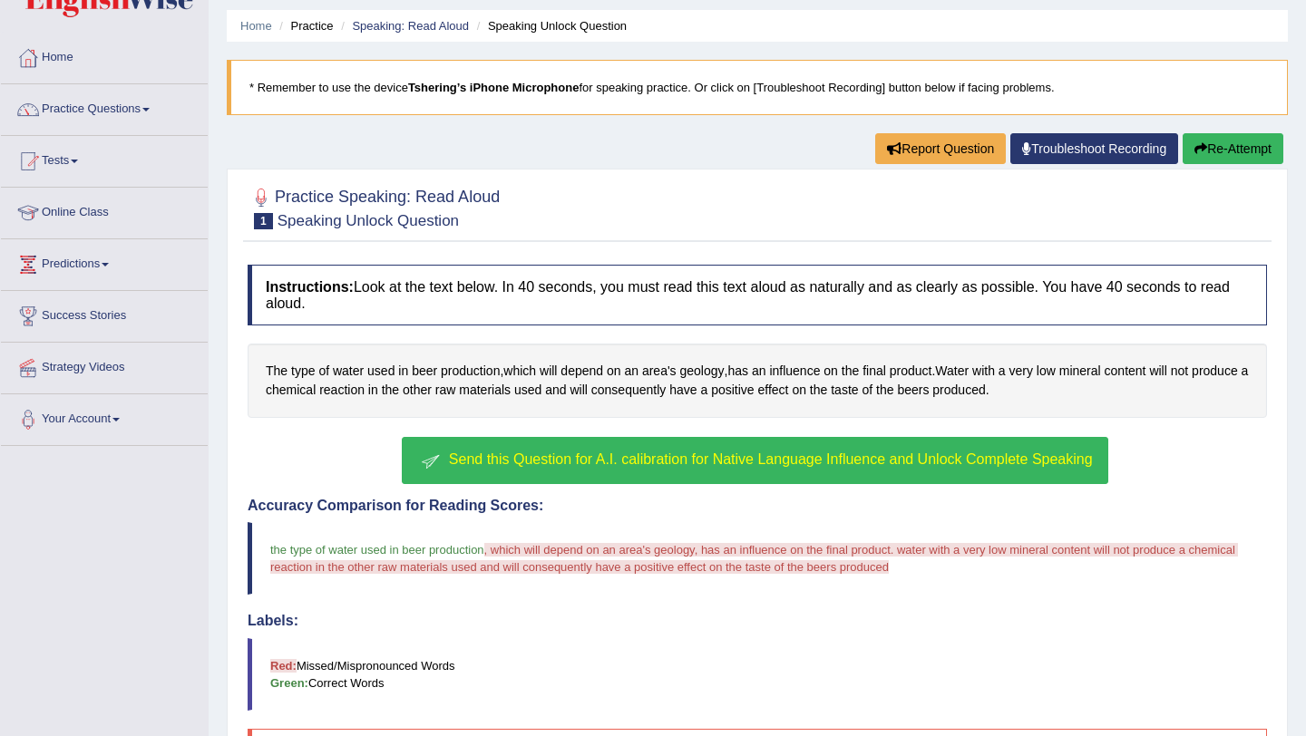
scroll to position [149, 0]
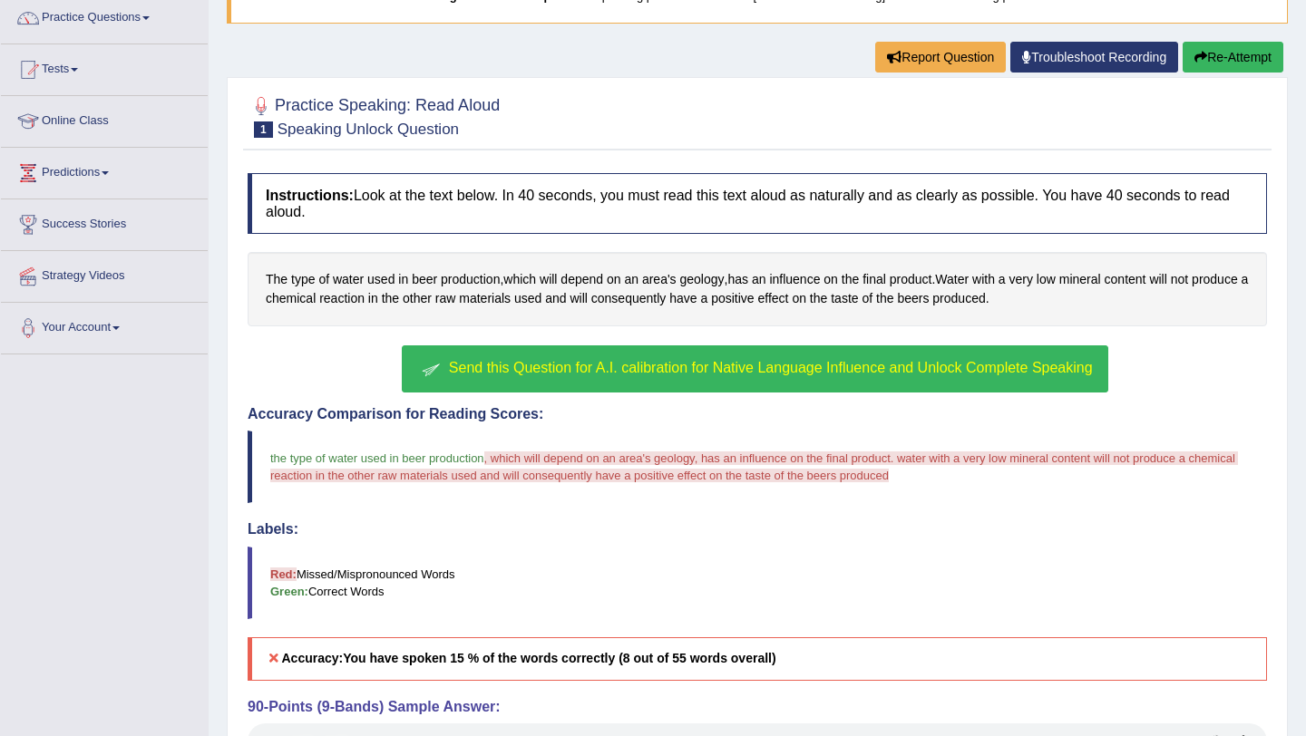
click at [592, 365] on span "Send this Question for A.I. calibration for Native Language Influence and Unloc…" at bounding box center [771, 367] width 644 height 15
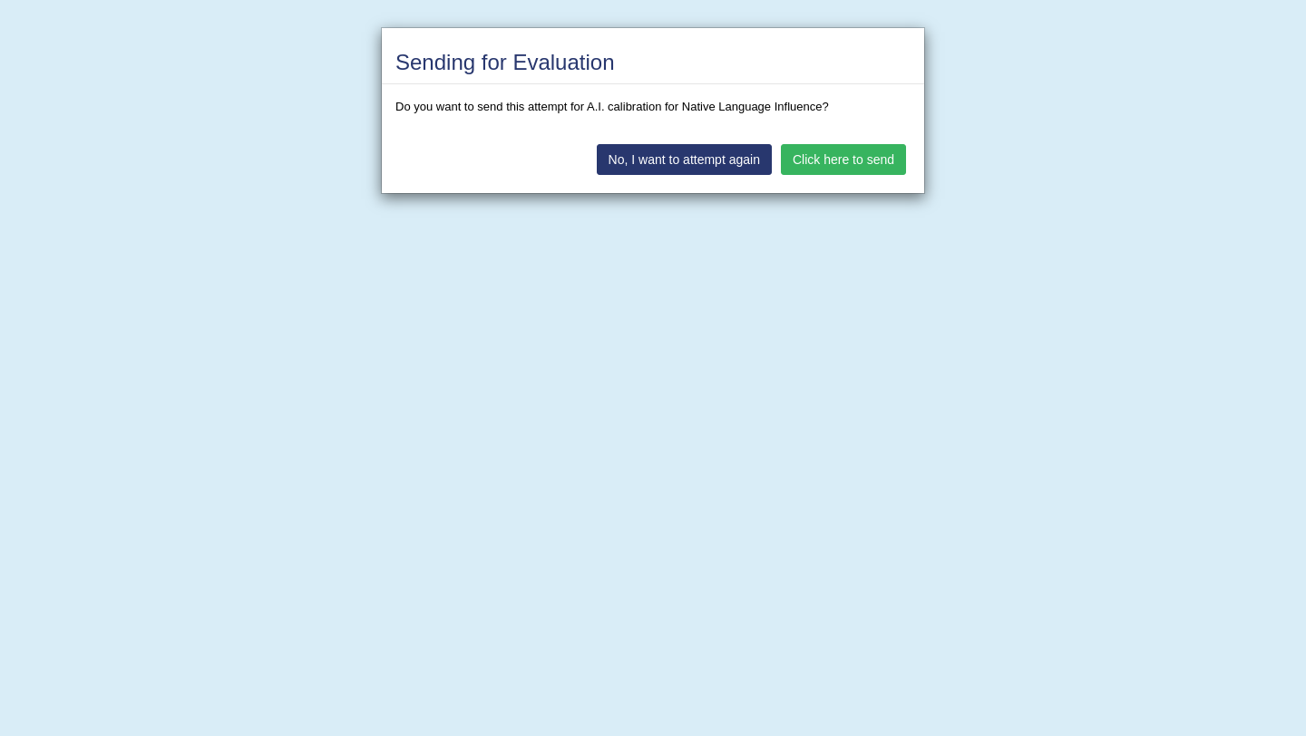
click at [830, 158] on button "Click here to send" at bounding box center [843, 159] width 125 height 31
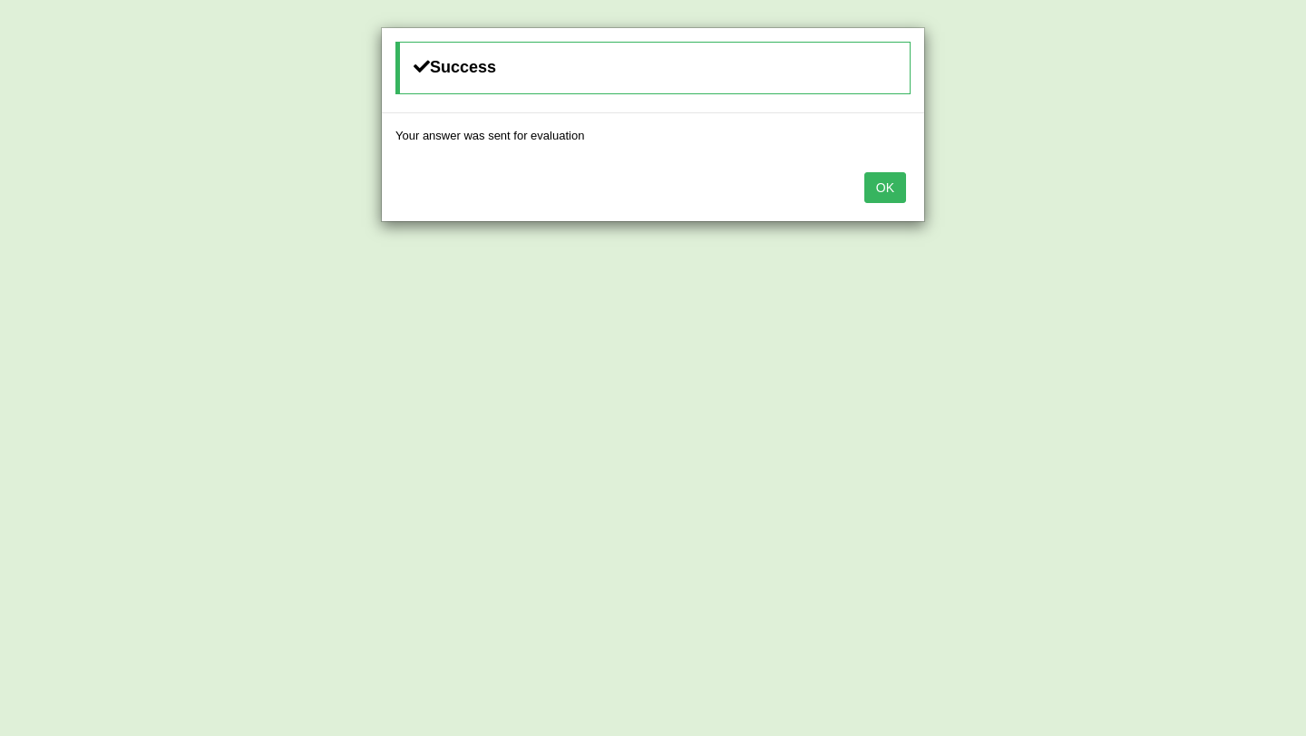
click at [885, 189] on button "OK" at bounding box center [885, 187] width 42 height 31
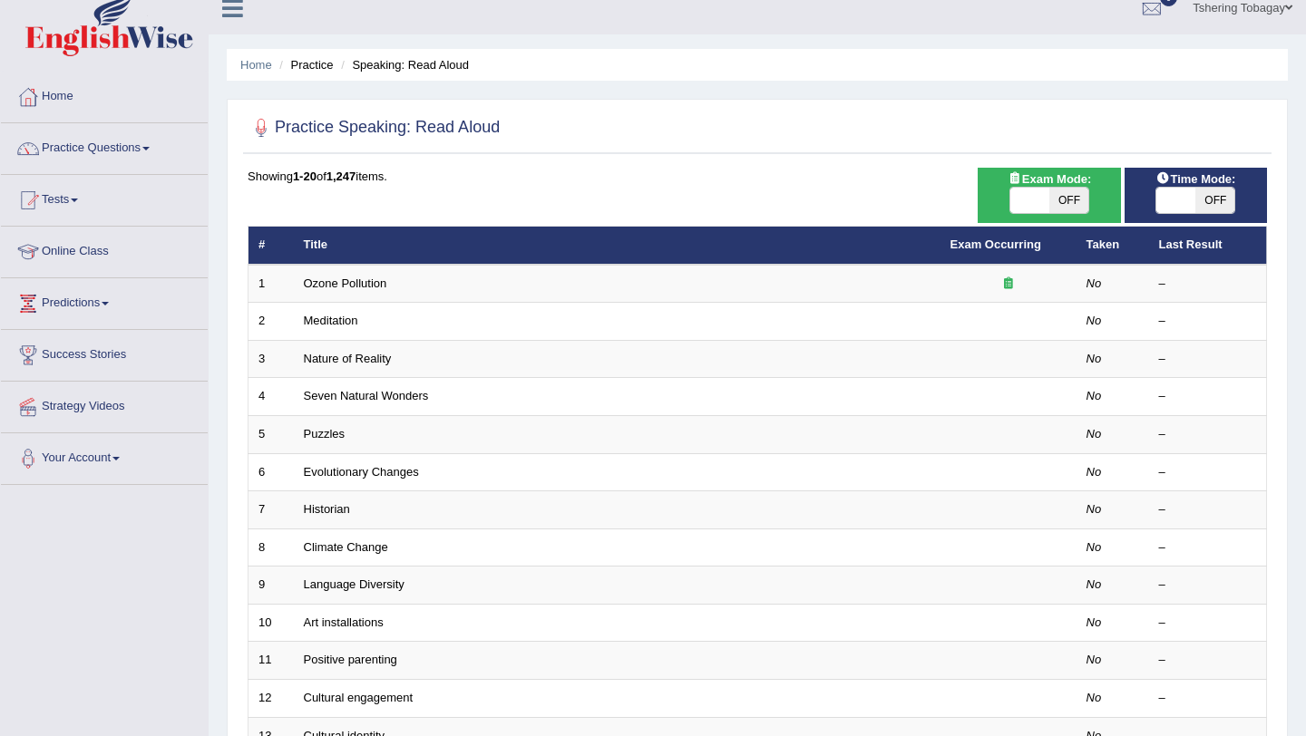
scroll to position [39, 0]
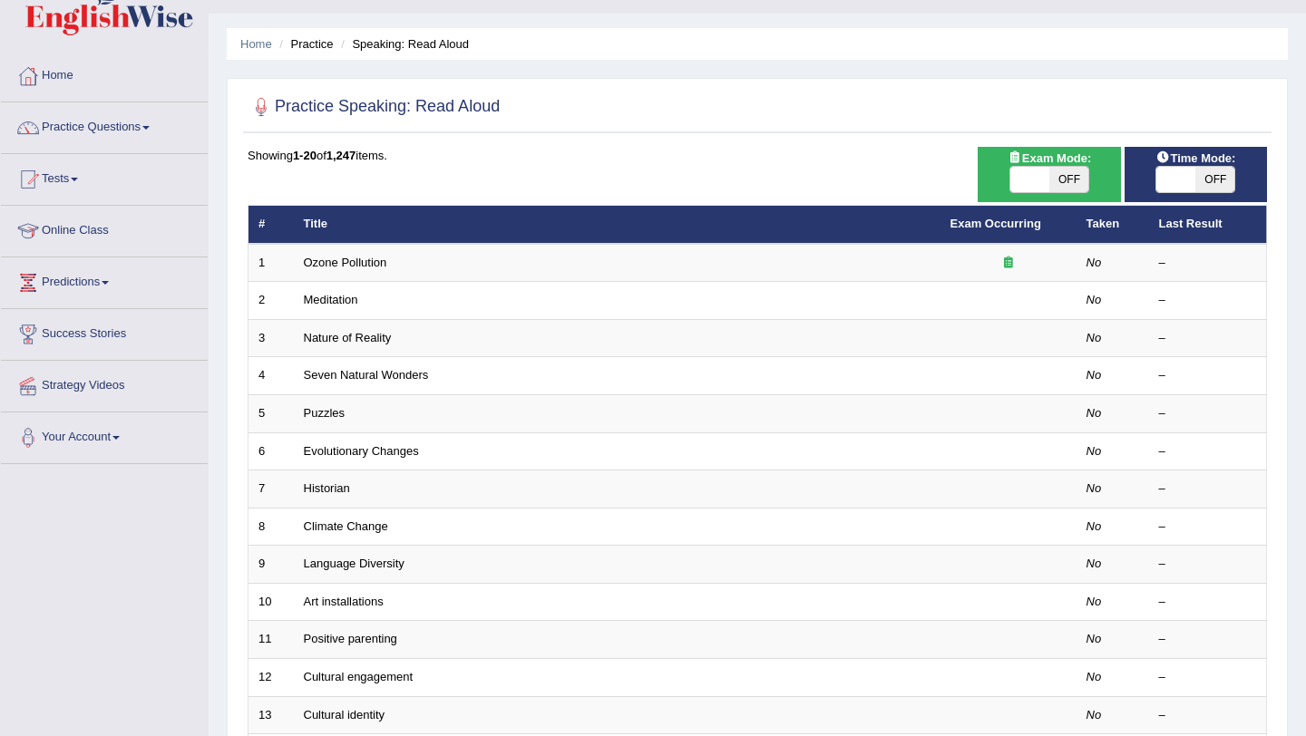
click at [98, 227] on link "Online Class" at bounding box center [104, 228] width 207 height 45
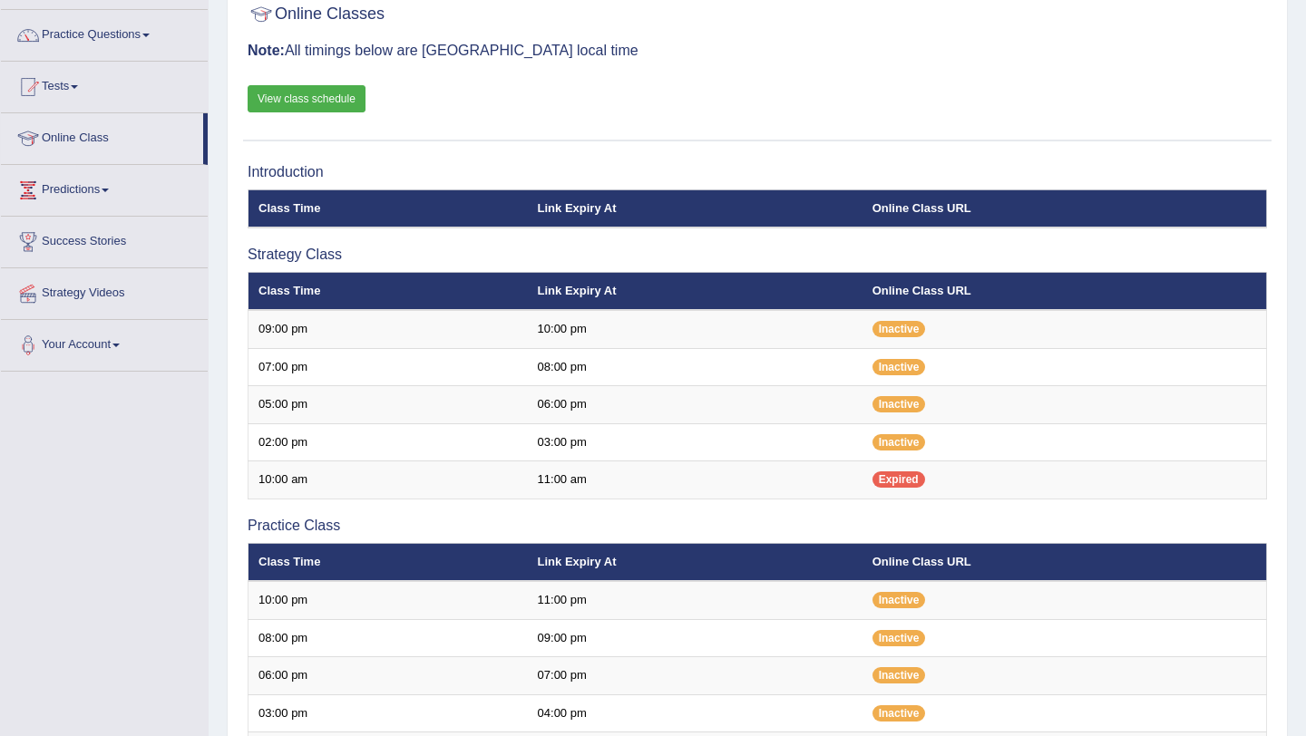
scroll to position [131, 0]
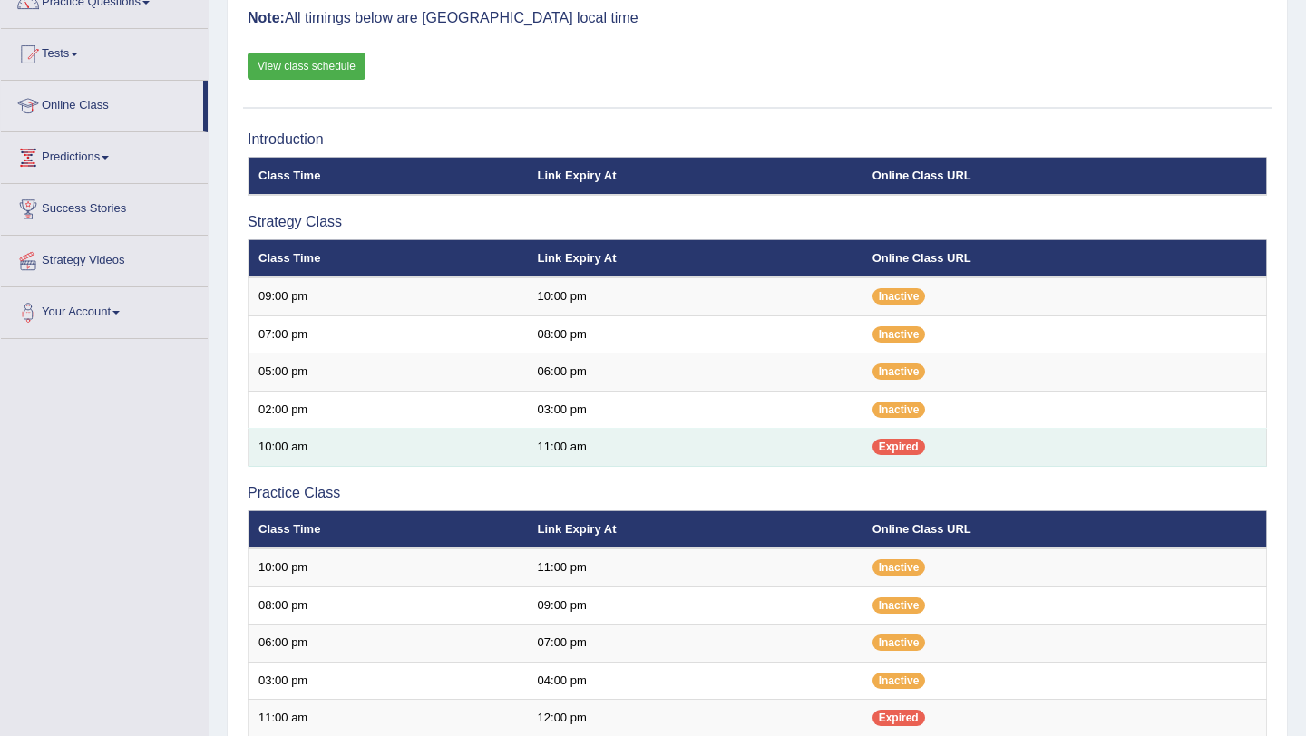
scroll to position [165, 0]
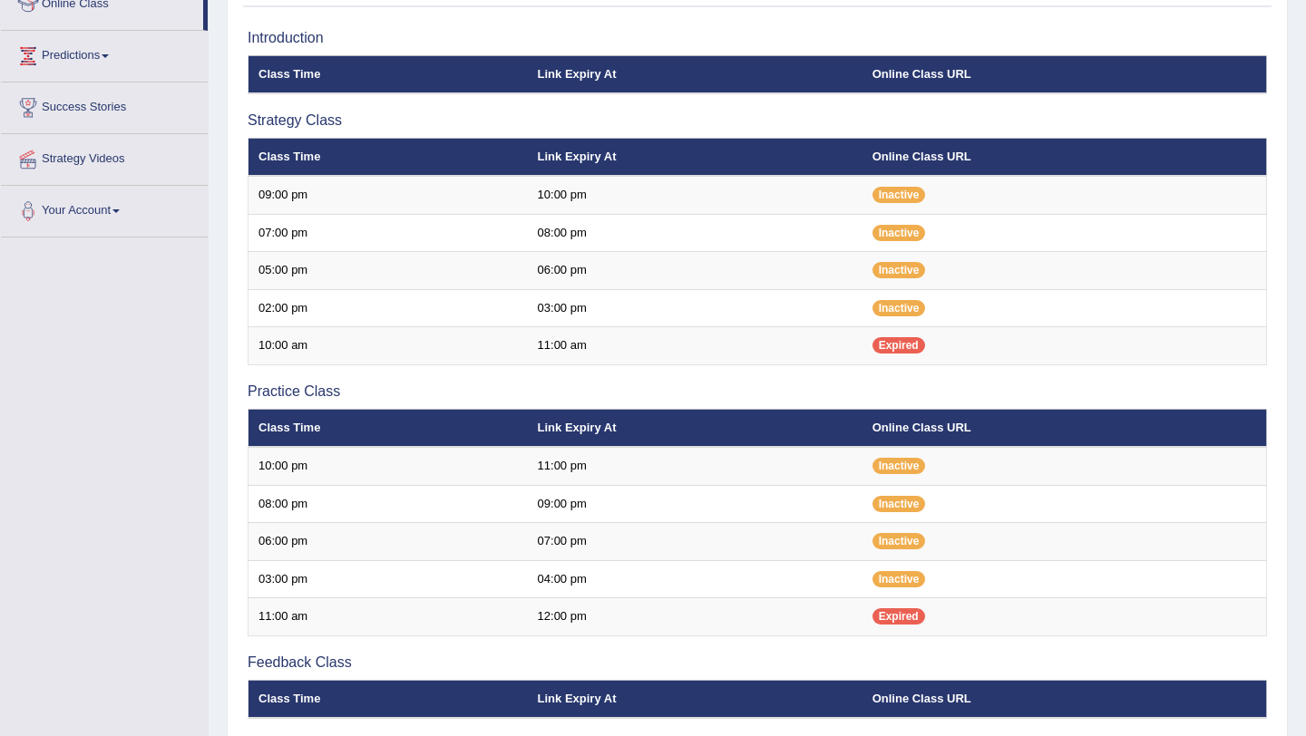
scroll to position [507, 0]
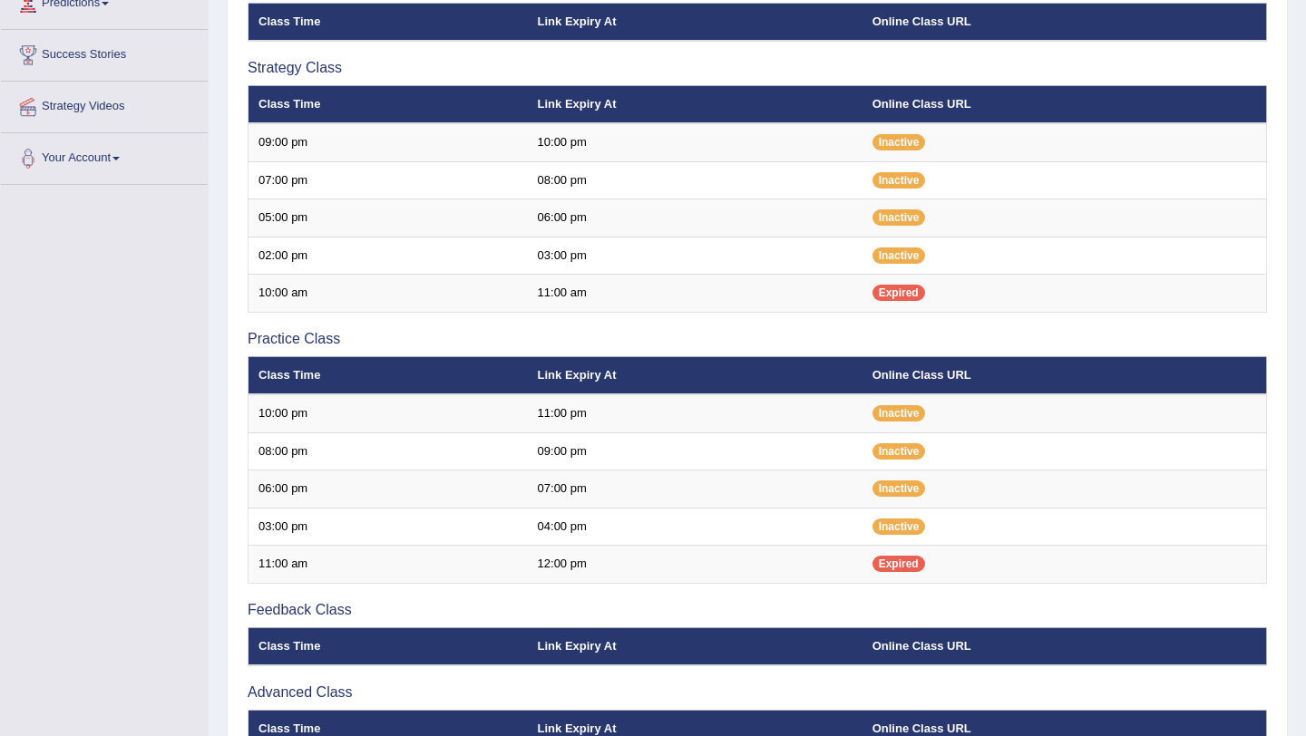
scroll to position [320, 0]
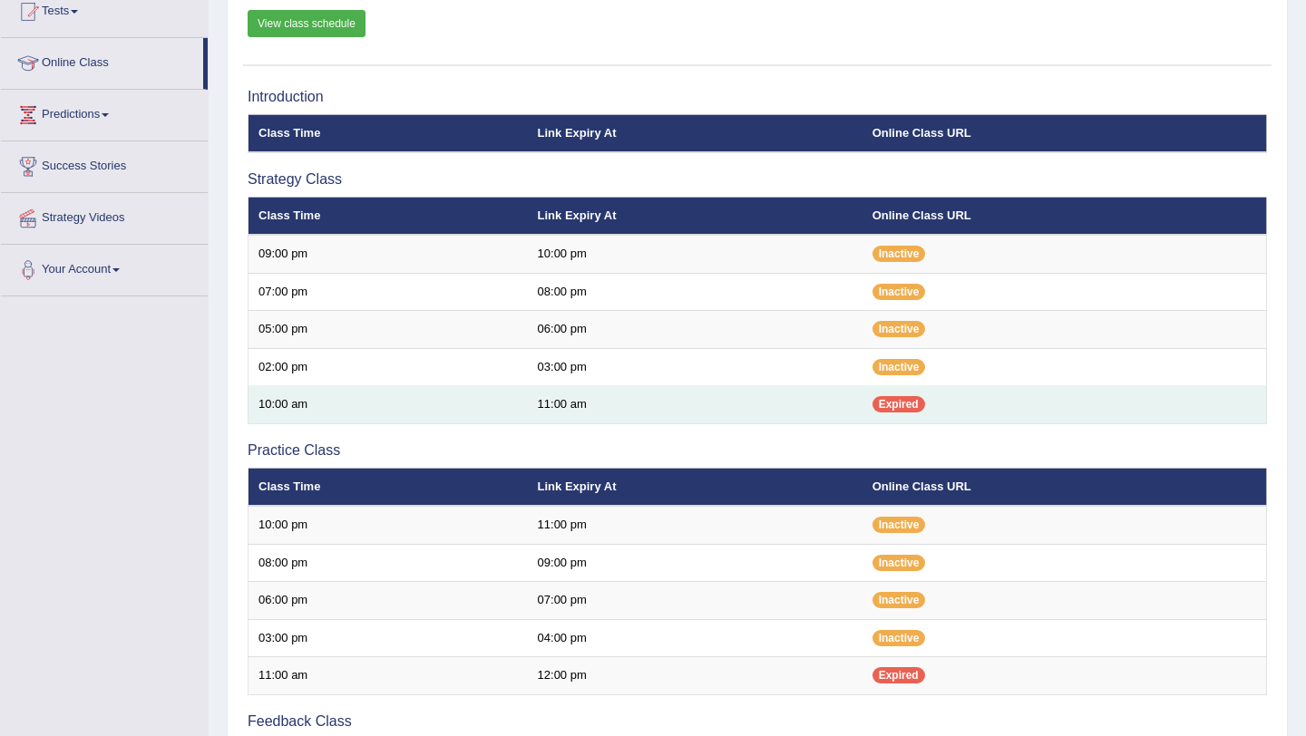
scroll to position [272, 0]
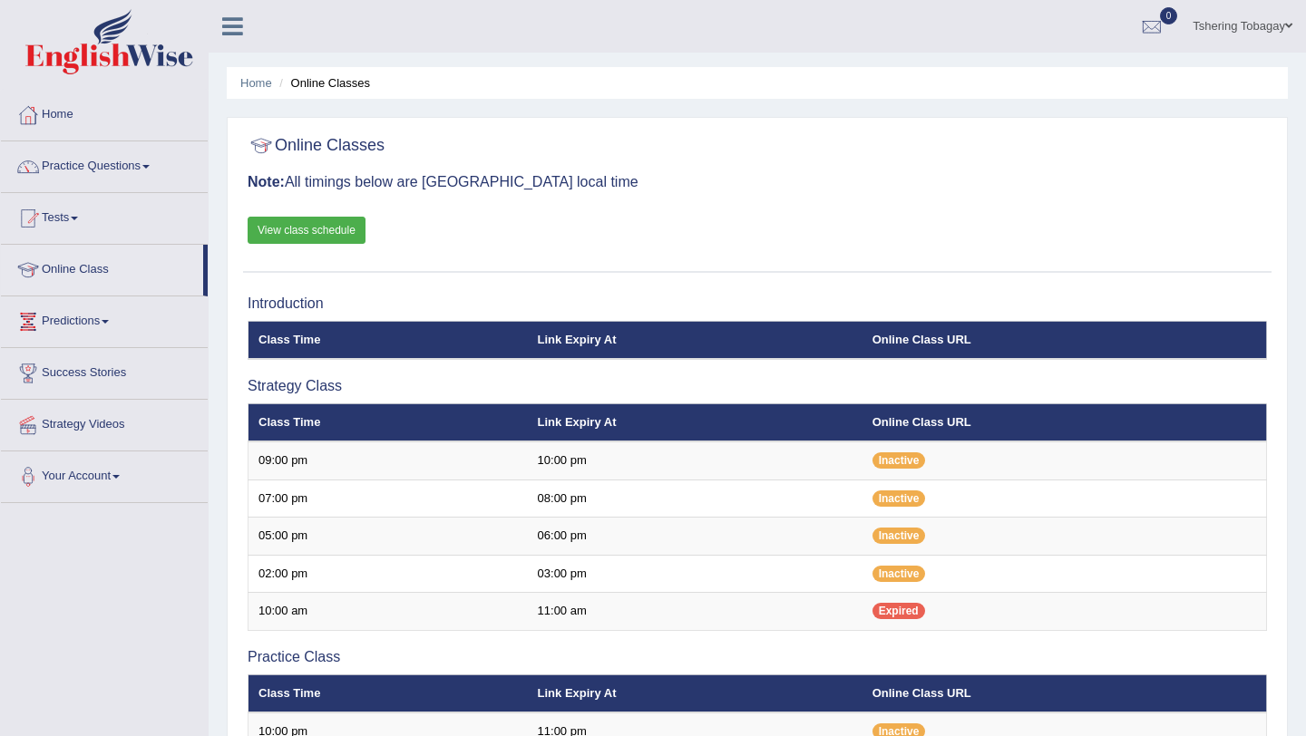
click at [302, 228] on link "View class schedule" at bounding box center [307, 230] width 118 height 27
